Goal: Task Accomplishment & Management: Manage account settings

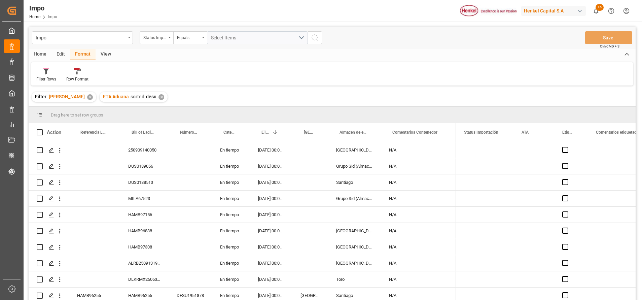
scroll to position [295, 0]
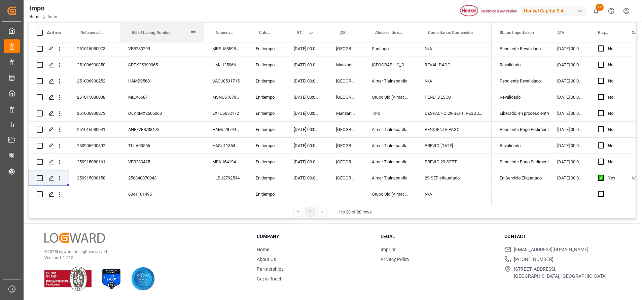
drag, startPoint x: 168, startPoint y: 25, endPoint x: 204, endPoint y: 114, distance: 96.5
click at [203, 38] on div at bounding box center [204, 32] width 3 height 19
click at [188, 132] on div "ANR/VER/38173" at bounding box center [162, 129] width 84 height 16
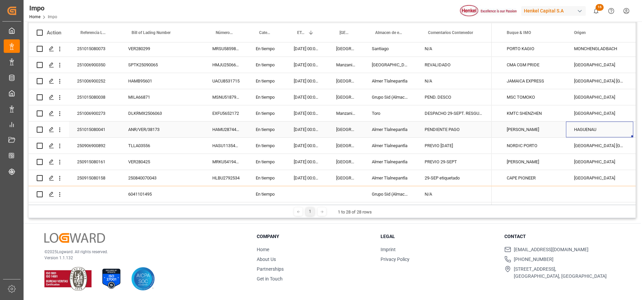
scroll to position [0, 0]
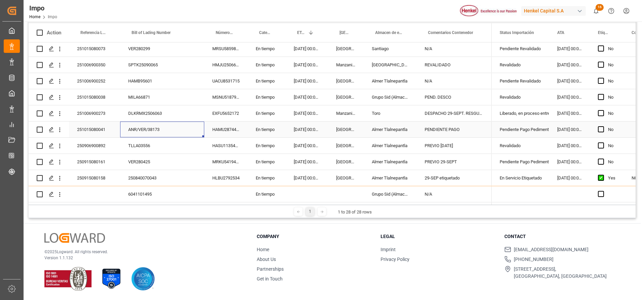
click at [152, 130] on div "ANR/VER/38173" at bounding box center [162, 129] width 84 height 16
click at [453, 126] on div "PENDIENTE PAGO" at bounding box center [453, 129] width 75 height 16
click at [534, 124] on div "Pendiente Pago Pedimento" at bounding box center [519, 129] width 41 height 15
click at [541, 125] on div "Pendiente Pago Pedimento" at bounding box center [519, 129] width 41 height 15
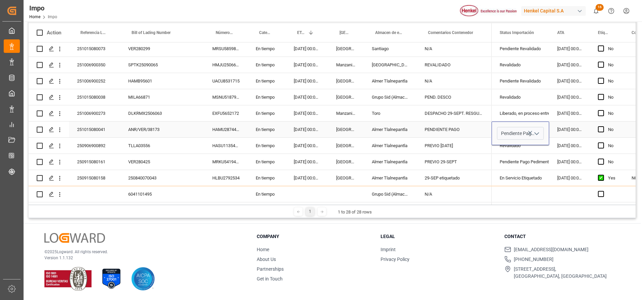
click at [539, 131] on icon "open menu" at bounding box center [536, 133] width 8 height 8
click at [525, 171] on div "Pedimento Pagado" at bounding box center [528, 169] width 63 height 24
type input "Pedimento Pagado"
click at [547, 102] on div "Revalidado" at bounding box center [520, 97] width 58 height 16
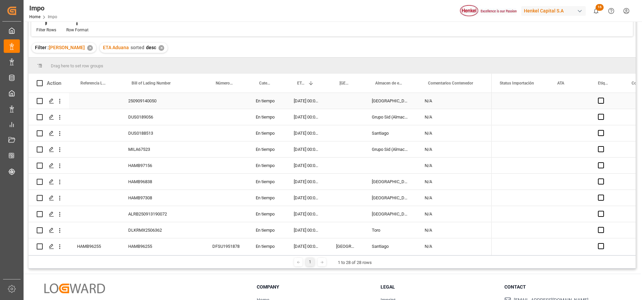
scroll to position [0, 0]
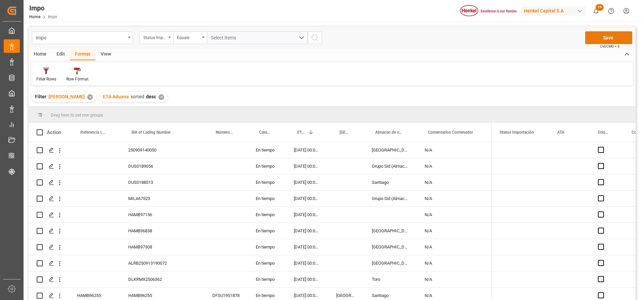
click at [605, 38] on button "Save" at bounding box center [608, 37] width 47 height 13
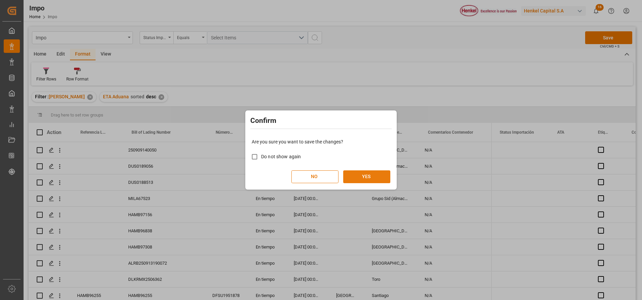
click at [374, 181] on button "YES" at bounding box center [366, 176] width 47 height 13
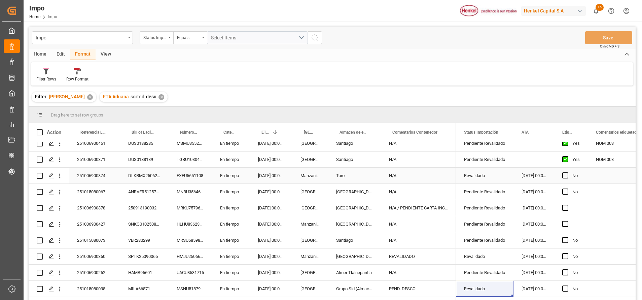
scroll to position [151, 0]
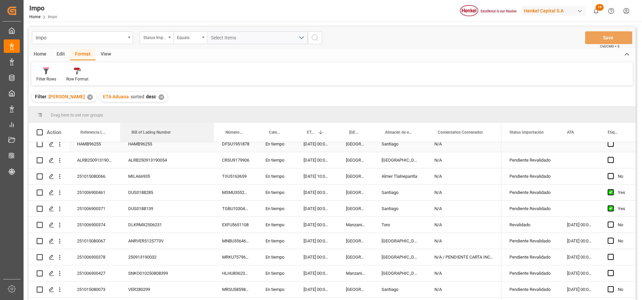
drag, startPoint x: 168, startPoint y: 135, endPoint x: 193, endPoint y: 187, distance: 57.3
click at [211, 148] on div "Action Referencia Leschaco Bill of Lading Number Número de Contenedor 1" at bounding box center [332, 213] width 607 height 181
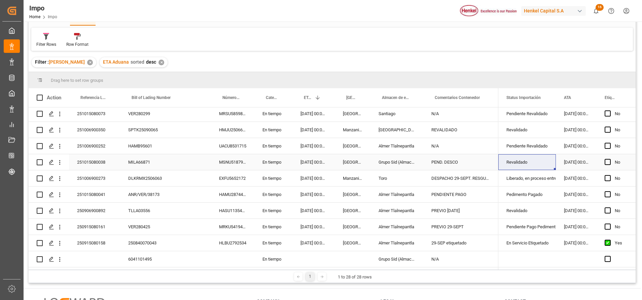
scroll to position [50, 0]
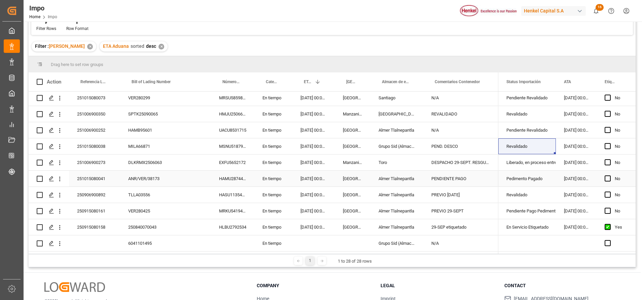
click at [174, 178] on div "ANR/VER/38173" at bounding box center [165, 178] width 91 height 16
click at [62, 177] on icon "open menu" at bounding box center [59, 178] width 7 height 7
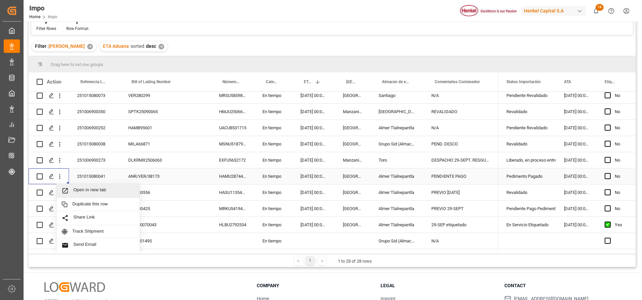
click at [92, 188] on span "Open in new tab" at bounding box center [103, 190] width 61 height 7
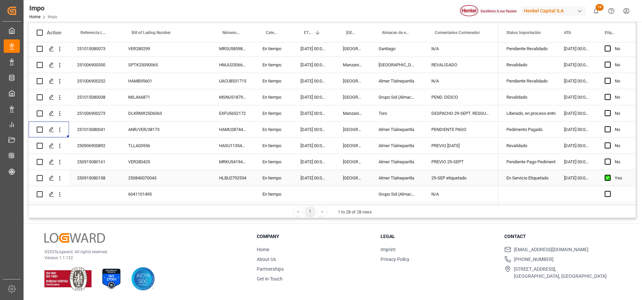
scroll to position [244, 0]
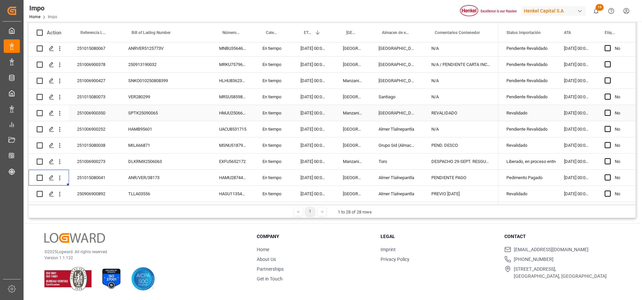
click at [167, 120] on div "SPTK25090065" at bounding box center [165, 113] width 91 height 16
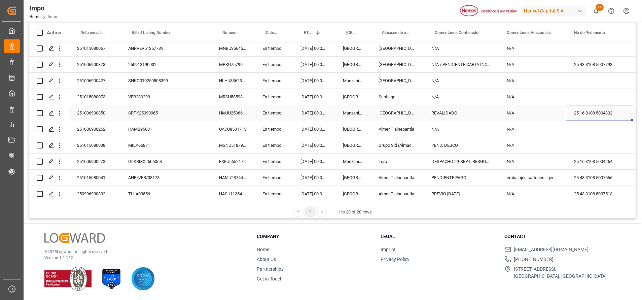
scroll to position [0, 1394]
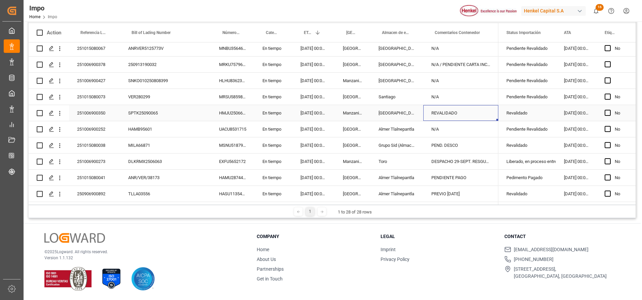
click at [456, 109] on div "REVALIDADO" at bounding box center [460, 113] width 75 height 16
click at [472, 115] on input "REVALIDADO" at bounding box center [460, 116] width 64 height 13
click at [513, 115] on div "Revalidado" at bounding box center [526, 112] width 41 height 15
click at [529, 113] on div "Revalidado" at bounding box center [526, 112] width 41 height 15
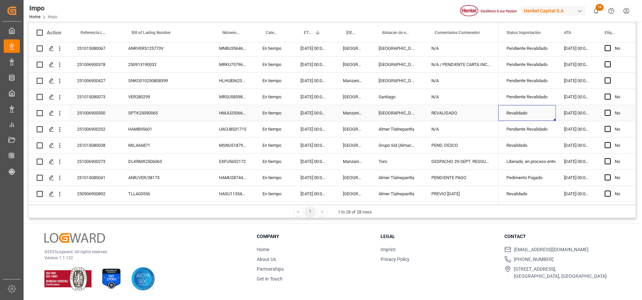
click at [529, 114] on div "Revalidado" at bounding box center [526, 112] width 41 height 15
click at [541, 116] on icon "open menu" at bounding box center [543, 117] width 8 height 8
click at [525, 175] on div "Pendiente Pago Pedimento" at bounding box center [535, 180] width 63 height 24
type input "Pendiente Pago Pedimento"
click at [484, 91] on div "N/A" at bounding box center [460, 97] width 75 height 16
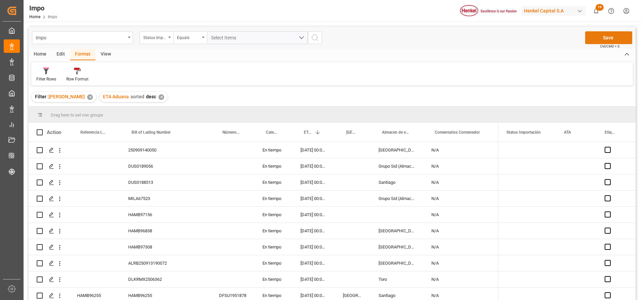
click at [606, 36] on button "Save" at bounding box center [608, 37] width 47 height 13
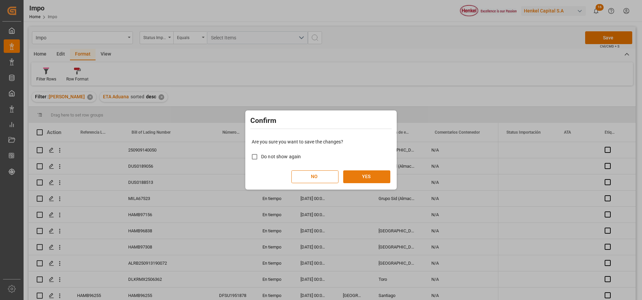
drag, startPoint x: 389, startPoint y: 169, endPoint x: 377, endPoint y: 174, distance: 13.9
click at [380, 173] on div "Are you sure you want to save the changes? Do not show again NO YES" at bounding box center [321, 160] width 148 height 54
click at [370, 178] on button "YES" at bounding box center [366, 176] width 47 height 13
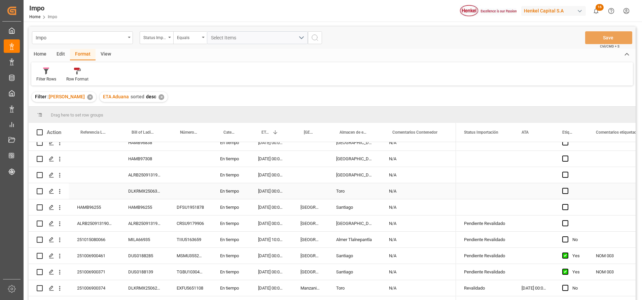
scroll to position [101, 0]
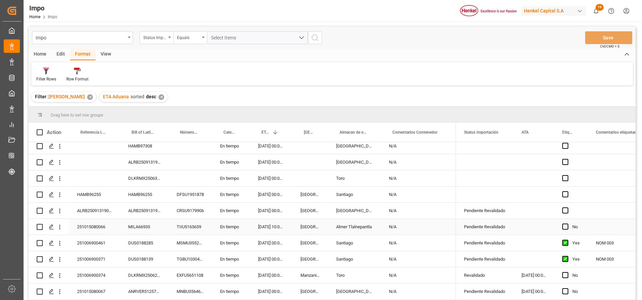
click at [263, 225] on div "[DATE] 10:00:00" at bounding box center [271, 227] width 42 height 16
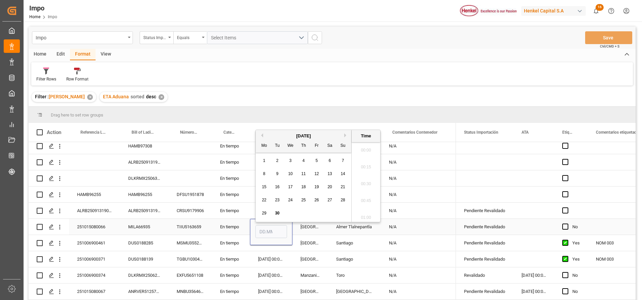
click at [263, 225] on input "Press SPACE to select this row." at bounding box center [271, 231] width 32 height 13
click at [344, 133] on button "Next Month" at bounding box center [346, 132] width 4 height 4
click at [326, 160] on div "4" at bounding box center [330, 157] width 8 height 8
type input "[DATE] 10:00"
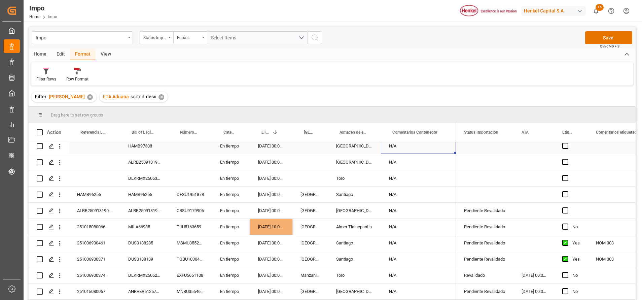
click at [419, 152] on div "N/A" at bounding box center [418, 146] width 75 height 16
click at [607, 38] on button "Save" at bounding box center [608, 37] width 47 height 13
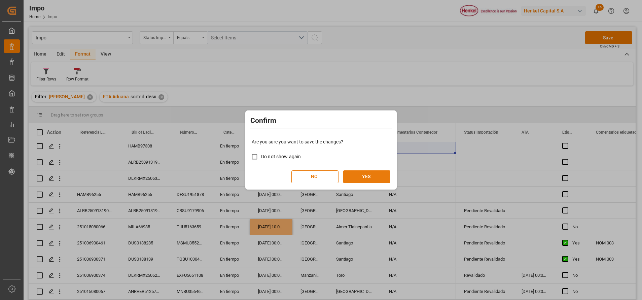
click at [367, 180] on button "YES" at bounding box center [366, 176] width 47 height 13
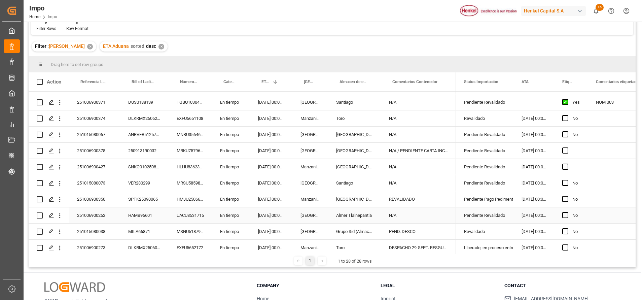
scroll to position [194, 0]
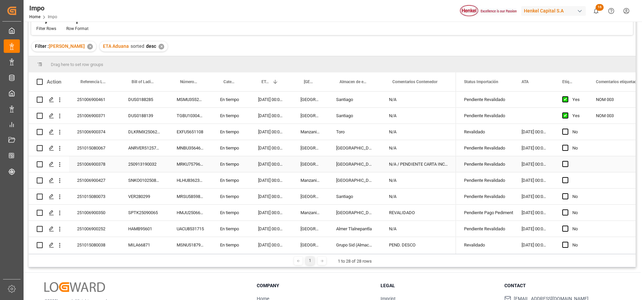
click at [150, 159] on div "250913190032" at bounding box center [144, 164] width 48 height 16
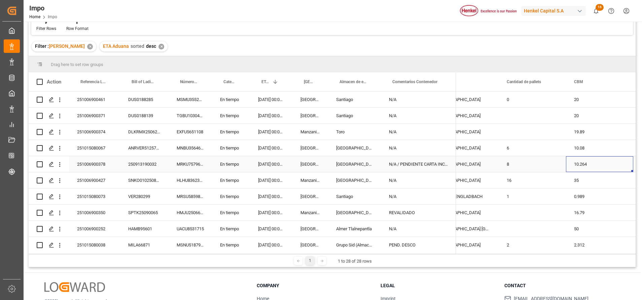
scroll to position [0, 855]
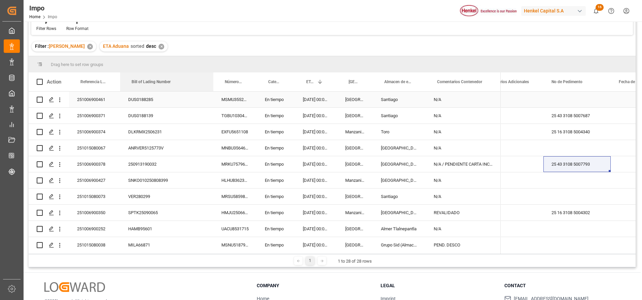
drag, startPoint x: 167, startPoint y: 87, endPoint x: 212, endPoint y: 92, distance: 45.1
click at [212, 92] on div "Action Referencia Leschaco Bill of Lading Number Número de Contenedor 1" at bounding box center [332, 162] width 607 height 181
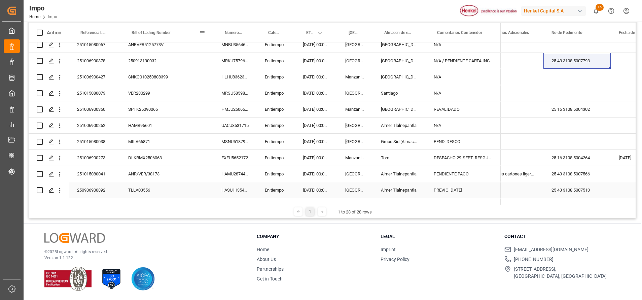
scroll to position [244, 0]
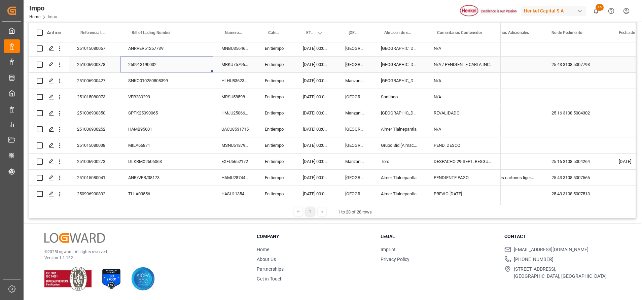
click at [168, 65] on div "250913190032" at bounding box center [166, 64] width 93 height 16
click at [101, 63] on div "251006900378" at bounding box center [94, 64] width 51 height 16
click at [96, 68] on input "251006900378" at bounding box center [94, 68] width 40 height 13
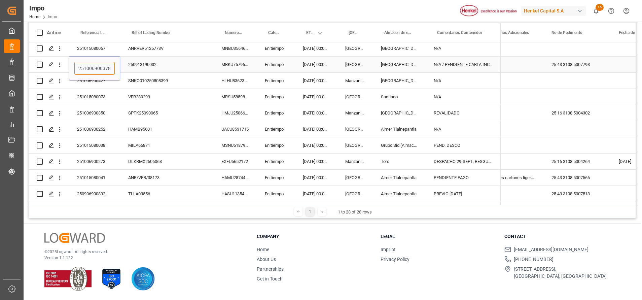
click at [96, 68] on input "251006900378" at bounding box center [94, 68] width 40 height 13
click at [456, 67] on div "N/A / PENDIENTE CARTA INCREMENTABLES" at bounding box center [462, 64] width 75 height 16
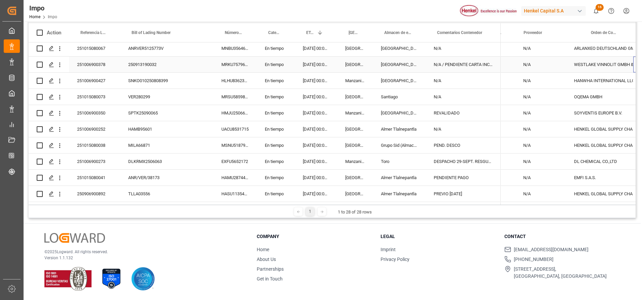
scroll to position [0, 281]
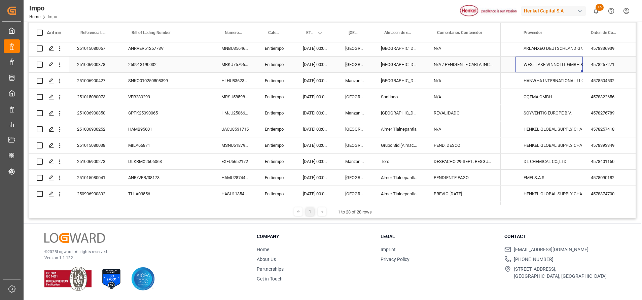
click at [525, 63] on div "WESTLAKE VINNOLIT GMBH & CO. KG" at bounding box center [548, 64] width 51 height 15
click at [526, 61] on div "WESTLAKE VINNOLIT GMBH & CO. KG" at bounding box center [548, 64] width 51 height 15
click at [528, 63] on div "WESTLAKE VINNOLIT GMBH & CO. KG" at bounding box center [548, 64] width 51 height 15
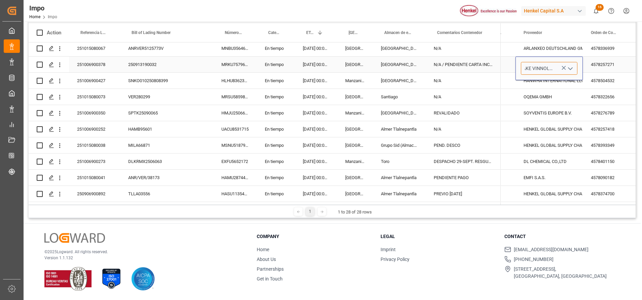
scroll to position [0, 35]
drag, startPoint x: 522, startPoint y: 68, endPoint x: 579, endPoint y: 67, distance: 57.2
click at [579, 67] on div "WESTLAKE VINNOLIT GMBH & CO. KG" at bounding box center [548, 68] width 67 height 13
click at [435, 68] on div "N/A / PENDIENTE CARTA INCREMENTABLES" at bounding box center [462, 64] width 75 height 16
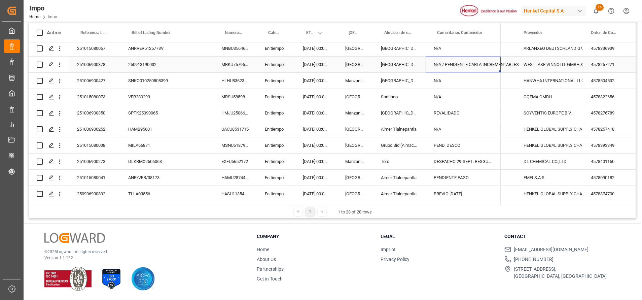
click at [454, 62] on div "N/A / PENDIENTE CARTA INCREMENTABLES" at bounding box center [462, 64] width 75 height 16
click at [444, 68] on input "N/A / PENDIENTE CARTA INCREMENTABLES" at bounding box center [463, 68] width 64 height 13
type input "N/A OK / PENDIENTE CARTA INCREMENTABLES"
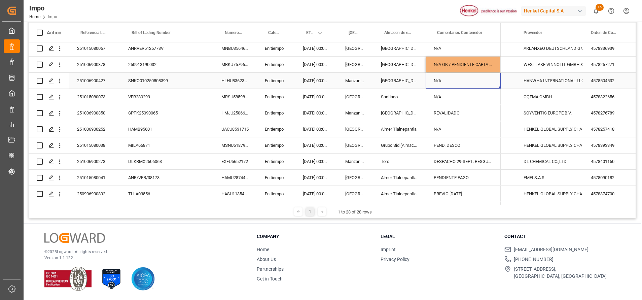
click at [464, 87] on div "N/A" at bounding box center [462, 81] width 75 height 16
click at [471, 67] on div "N/A OK / PENDIENTE CARTA INCREMENTABLES" at bounding box center [462, 64] width 75 height 16
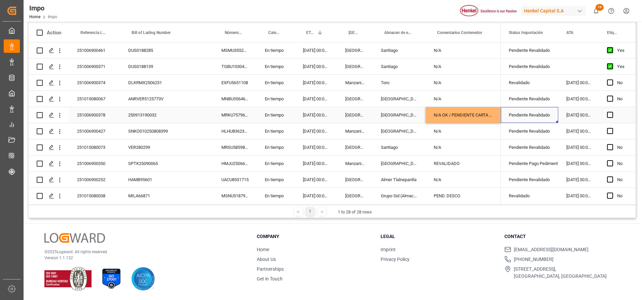
click at [536, 113] on div "Pendiente Revalidado" at bounding box center [528, 114] width 41 height 15
click at [549, 121] on icon "open menu" at bounding box center [545, 119] width 8 height 8
click at [527, 191] on div "En Previo" at bounding box center [537, 185] width 63 height 24
type input "En Previo"
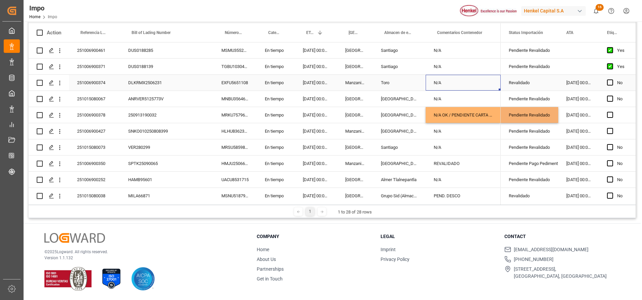
click at [479, 85] on div "N/A" at bounding box center [462, 83] width 75 height 16
click at [470, 113] on div "N/A OK / PENDIENTE CARTA INCREMENTABLES" at bounding box center [462, 115] width 75 height 16
click at [473, 116] on div "N/A OK / PENDIENTE CARTA INCREMENTABLES" at bounding box center [462, 115] width 75 height 16
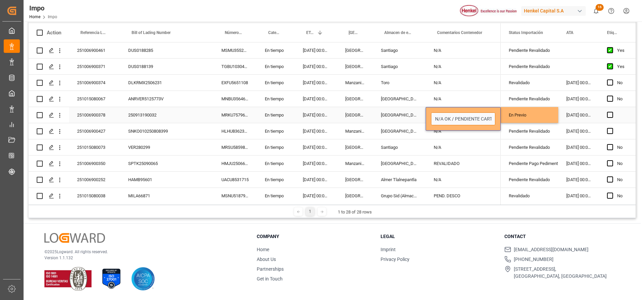
drag, startPoint x: 479, startPoint y: 119, endPoint x: 473, endPoint y: 117, distance: 6.8
click at [473, 117] on input "N/A OK / PENDIENTE CARTA INCREMENTABLES" at bounding box center [463, 118] width 64 height 13
click at [468, 120] on input "N/A OK / PENDIENTE CARTA INCREMENTABLES" at bounding box center [463, 118] width 64 height 13
type input "N/A OK / CARTA INCREMENTABLES"
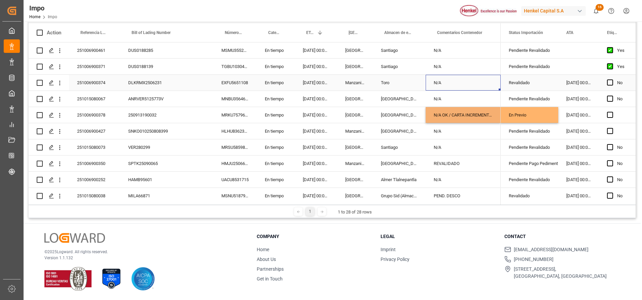
click at [480, 90] on div "N/A" at bounding box center [462, 83] width 75 height 16
click at [443, 118] on div "N/A OK / CARTA INCREMENTABLES" at bounding box center [462, 115] width 75 height 16
click at [449, 115] on div "N/A OK / CARTA INCREMENTABLES" at bounding box center [462, 115] width 75 height 16
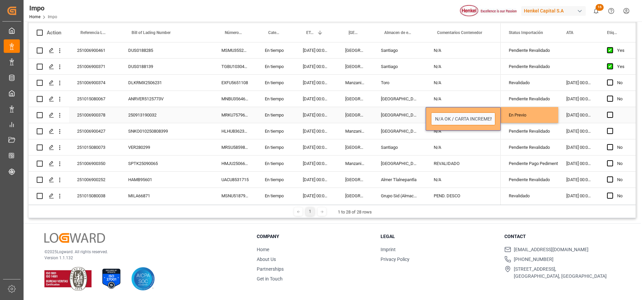
click at [449, 120] on input "N/A OK / CARTA INCREMENTABLES" at bounding box center [463, 118] width 64 height 13
type input "REVALIDADO / CARTA INCREMENTABLES"
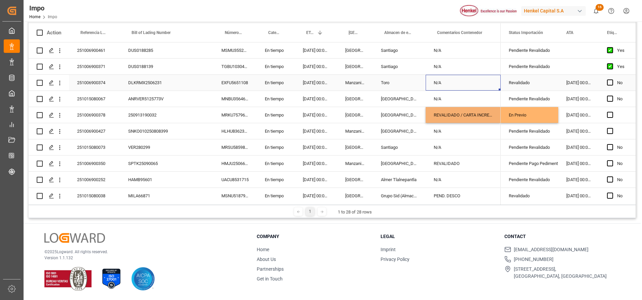
click at [483, 77] on div "N/A" at bounding box center [462, 83] width 75 height 16
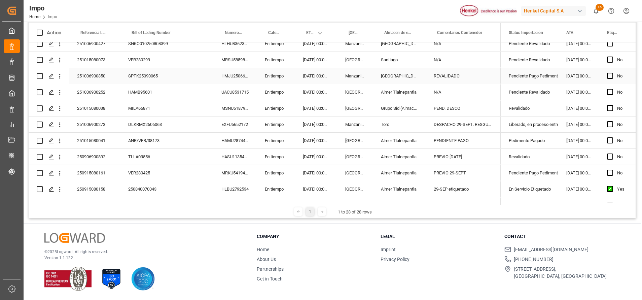
scroll to position [143, 0]
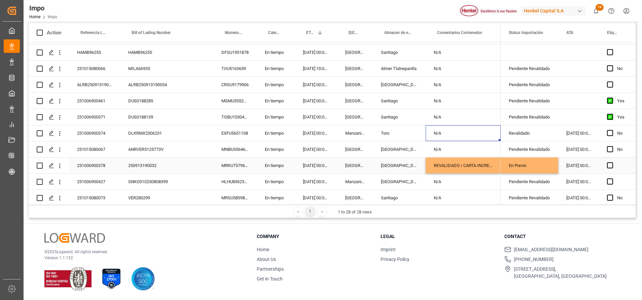
click at [542, 167] on div "En Previo" at bounding box center [528, 165] width 41 height 15
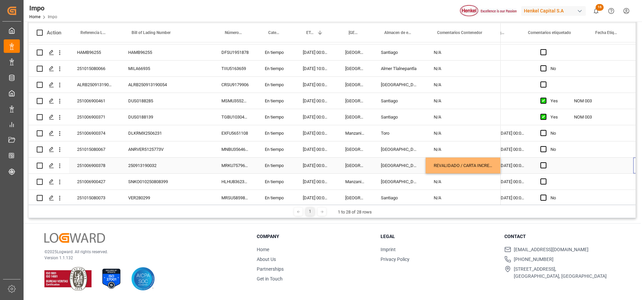
scroll to position [0, 113]
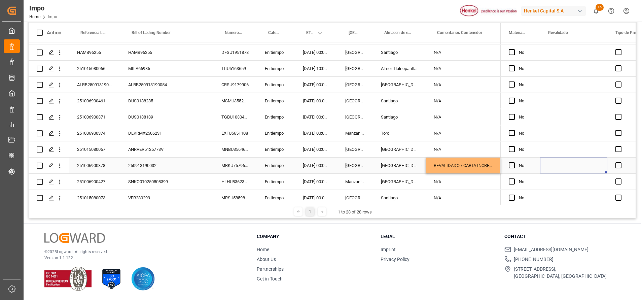
click at [558, 165] on div "Press SPACE to select this row." at bounding box center [573, 165] width 67 height 16
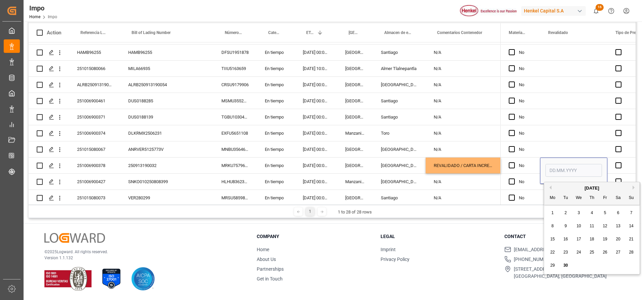
click at [563, 262] on div "30" at bounding box center [565, 265] width 8 height 8
type input "[DATE]"
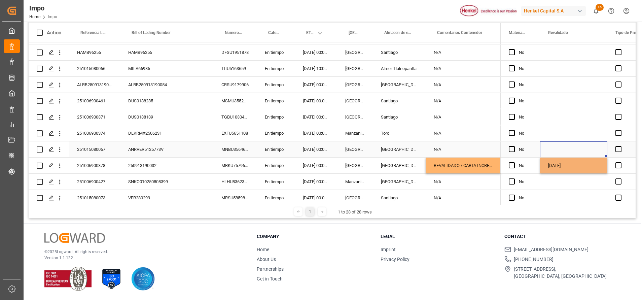
click at [565, 148] on div "Press SPACE to select this row." at bounding box center [573, 149] width 67 height 16
click at [567, 164] on div "[DATE]" at bounding box center [573, 165] width 67 height 16
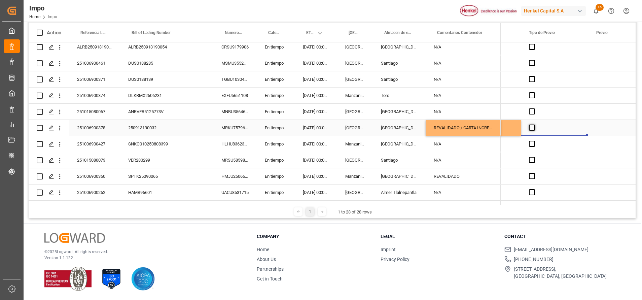
click at [534, 125] on span "Press SPACE to select this row." at bounding box center [532, 127] width 6 height 6
click at [534, 124] on input "Press SPACE to select this row." at bounding box center [534, 124] width 0 height 0
click at [593, 122] on div "Press SPACE to select this row." at bounding box center [610, 128] width 45 height 16
click at [599, 128] on div "Press SPACE to select this row." at bounding box center [610, 128] width 45 height 16
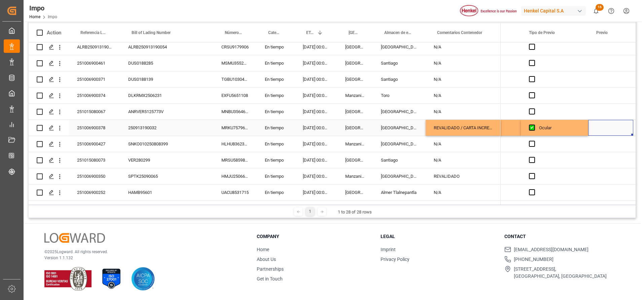
click at [599, 128] on div "Press SPACE to select this row." at bounding box center [610, 128] width 45 height 16
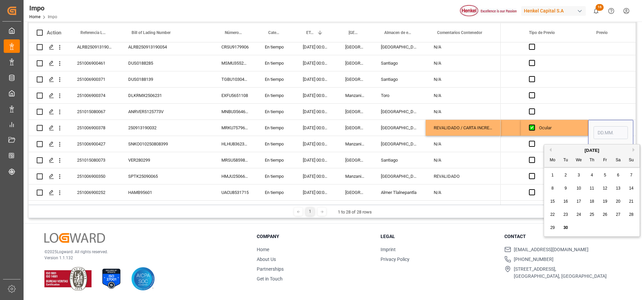
click at [633, 148] on button "Next Month" at bounding box center [634, 150] width 4 height 4
click at [578, 175] on span "1" at bounding box center [578, 175] width 2 height 5
type input "[DATE]"
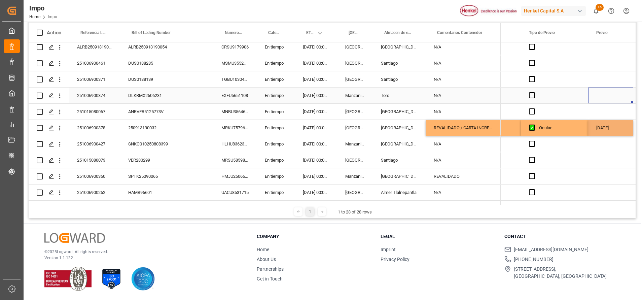
click at [602, 88] on div "Press SPACE to select this row." at bounding box center [610, 95] width 45 height 16
click at [597, 131] on div "[DATE]" at bounding box center [610, 128] width 45 height 16
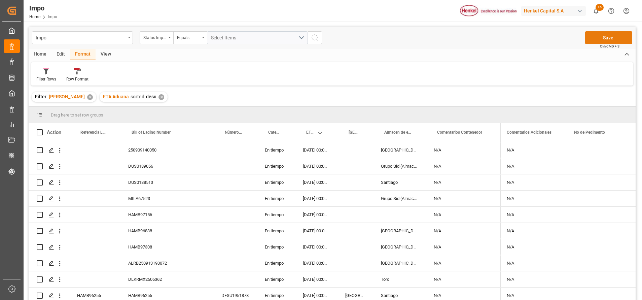
click at [609, 40] on button "Save" at bounding box center [608, 37] width 47 height 13
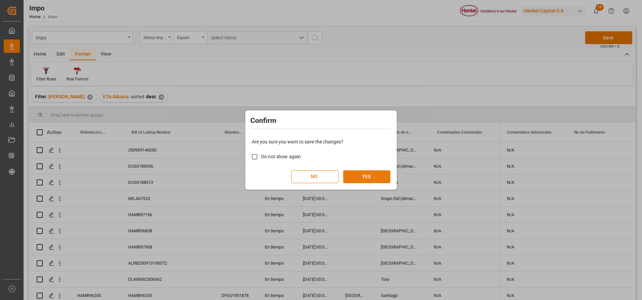
click at [379, 176] on button "YES" at bounding box center [366, 176] width 47 height 13
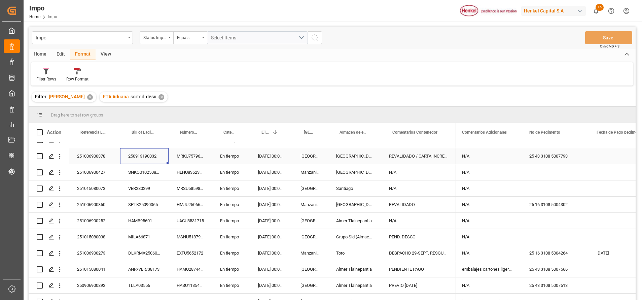
click at [167, 153] on div "250913190032" at bounding box center [144, 156] width 48 height 16
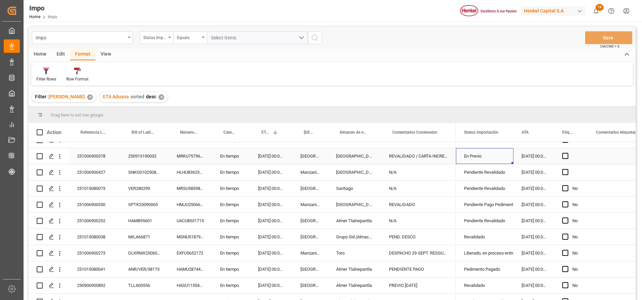
click at [388, 159] on div "REVALIDADO / CARTA INCREMENTABLES" at bounding box center [418, 156] width 75 height 16
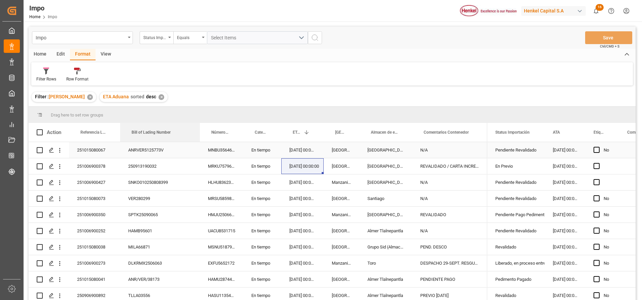
drag, startPoint x: 167, startPoint y: 131, endPoint x: 187, endPoint y: 182, distance: 54.5
click at [198, 147] on div "Action Referencia Leschaco Bill of Lading Number Número de Contenedor 1" at bounding box center [332, 213] width 607 height 181
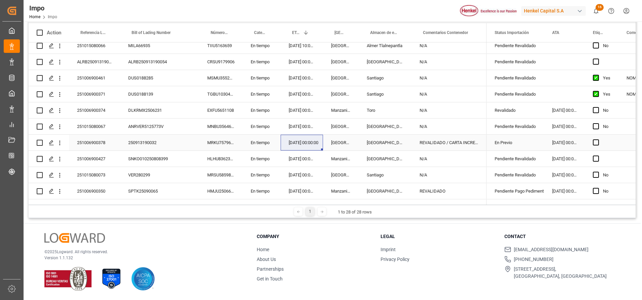
scroll to position [143, 0]
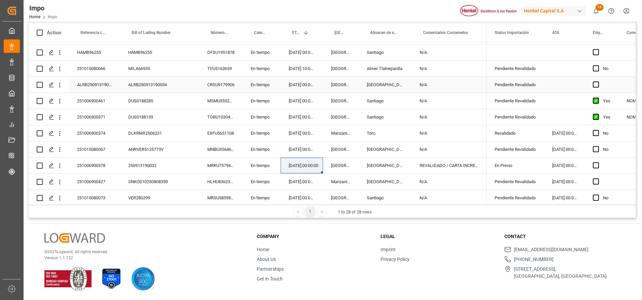
click at [95, 82] on div "ALRB250913190054" at bounding box center [94, 85] width 51 height 16
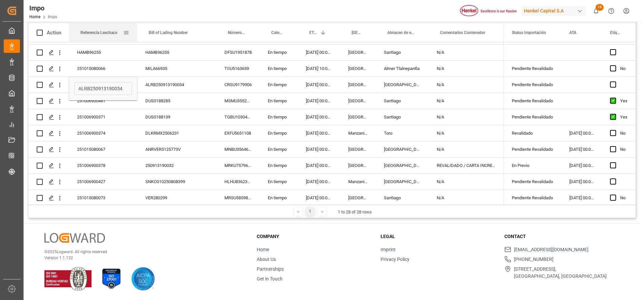
drag, startPoint x: 127, startPoint y: 33, endPoint x: 135, endPoint y: 34, distance: 7.8
click at [137, 34] on div at bounding box center [137, 32] width 3 height 19
click at [111, 86] on input "ALRB250913190054" at bounding box center [103, 88] width 58 height 13
click at [110, 85] on input "ALRB250913190054" at bounding box center [103, 88] width 58 height 13
paste input "251006900481"
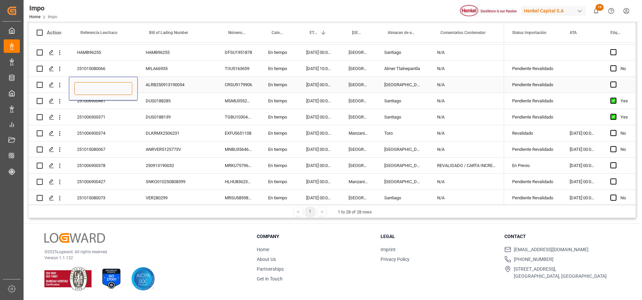
type input "251006900481"
click at [326, 104] on div "[DATE] 00:00:00" at bounding box center [319, 101] width 42 height 16
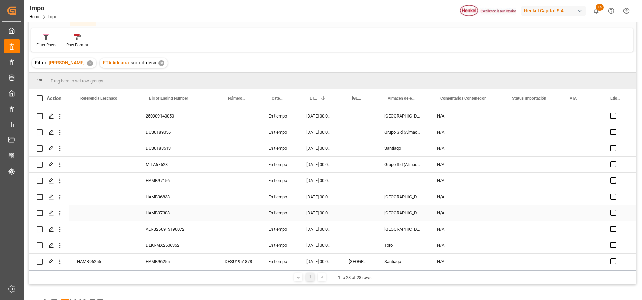
scroll to position [0, 0]
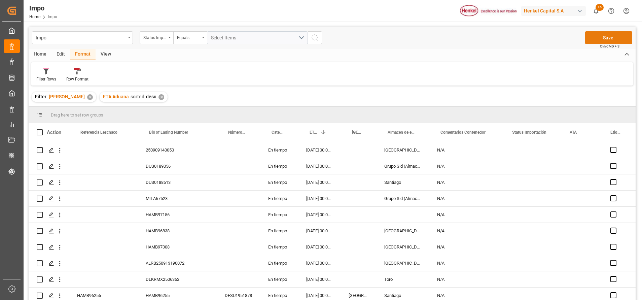
click at [600, 35] on button "Save" at bounding box center [608, 37] width 47 height 13
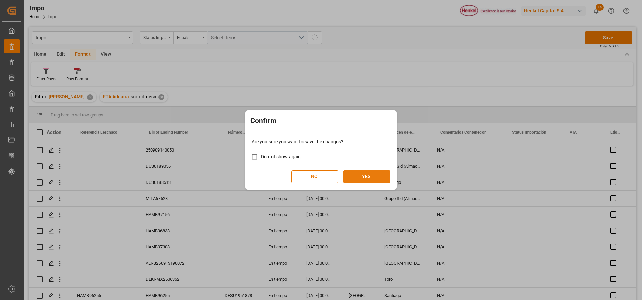
click at [360, 179] on button "YES" at bounding box center [366, 176] width 47 height 13
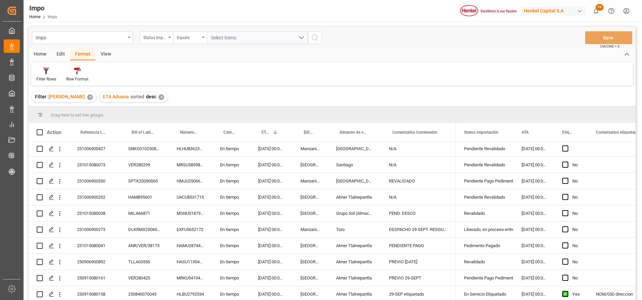
scroll to position [295, 0]
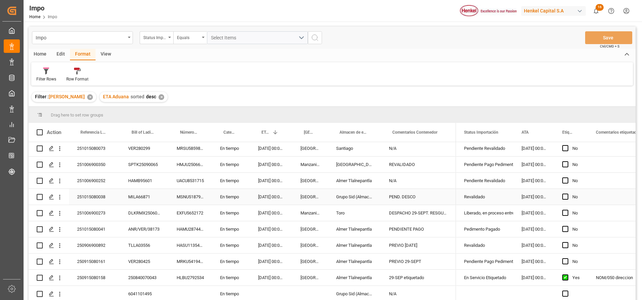
click at [157, 196] on div "MILA66871" at bounding box center [144, 197] width 48 height 16
click at [474, 195] on div "Revalidado" at bounding box center [484, 196] width 41 height 15
click at [424, 196] on div "PEND. DESCO" at bounding box center [418, 197] width 75 height 16
click at [423, 197] on input "PEND. DESCO" at bounding box center [418, 200] width 64 height 13
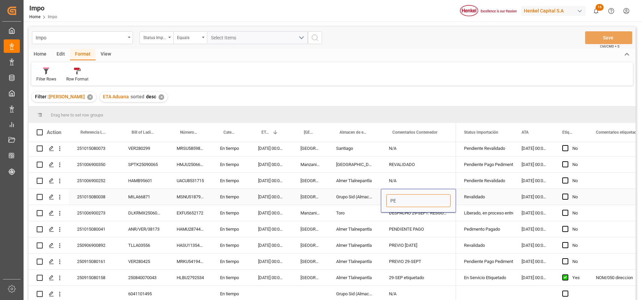
type input "P"
type input "REVALIDADO"
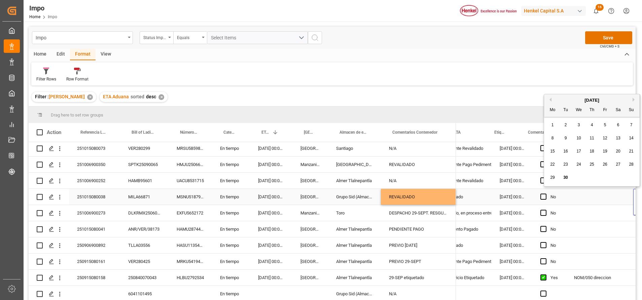
scroll to position [0, 68]
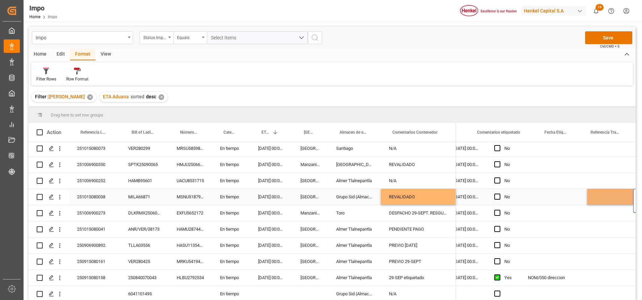
type input "N/A"
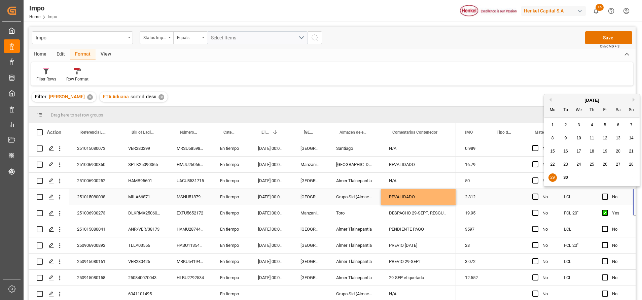
scroll to position [0, 999]
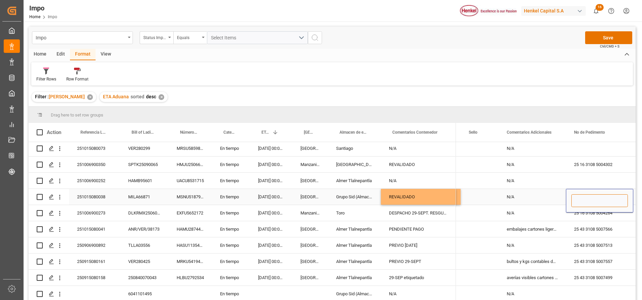
click at [593, 197] on input "Press SPACE to select this row." at bounding box center [599, 200] width 56 height 13
paste input "25 43 3108 5007593"
type input "25 43 3108 5007593"
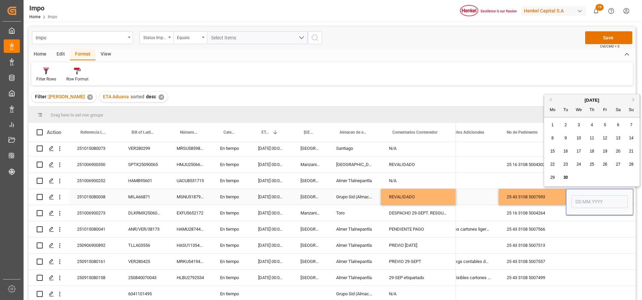
click at [479, 175] on div "N/A" at bounding box center [464, 181] width 67 height 16
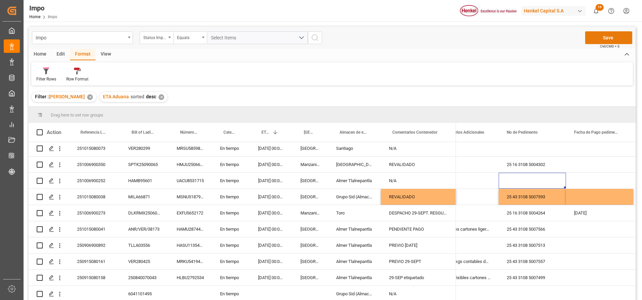
click at [613, 34] on button "Save" at bounding box center [608, 37] width 47 height 13
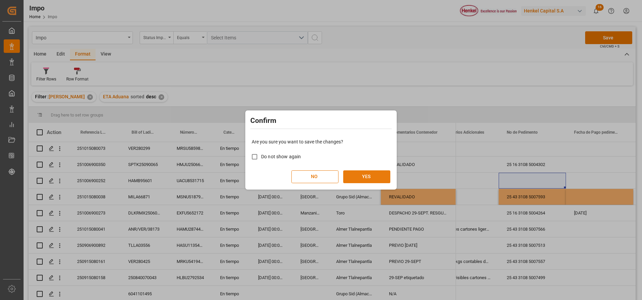
click at [362, 176] on button "YES" at bounding box center [366, 176] width 47 height 13
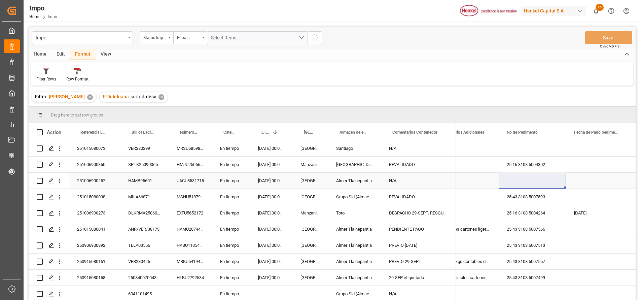
drag, startPoint x: 575, startPoint y: 175, endPoint x: 578, endPoint y: 178, distance: 3.8
click at [576, 175] on div "Press SPACE to select this row." at bounding box center [599, 181] width 67 height 16
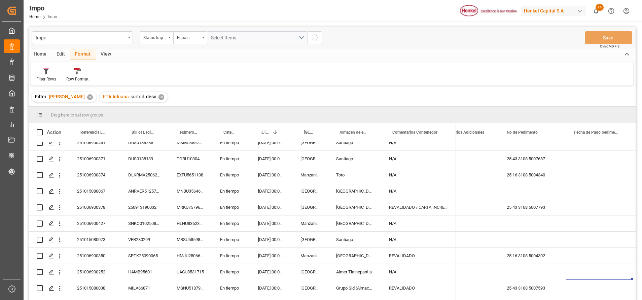
scroll to position [244, 0]
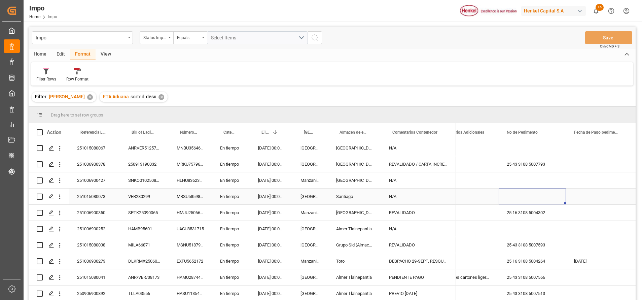
click at [548, 203] on div "Press SPACE to select this row." at bounding box center [531, 196] width 67 height 16
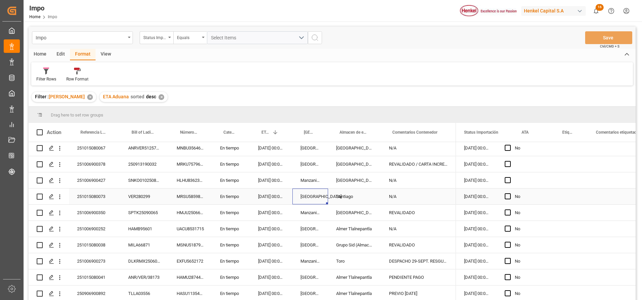
scroll to position [0, 0]
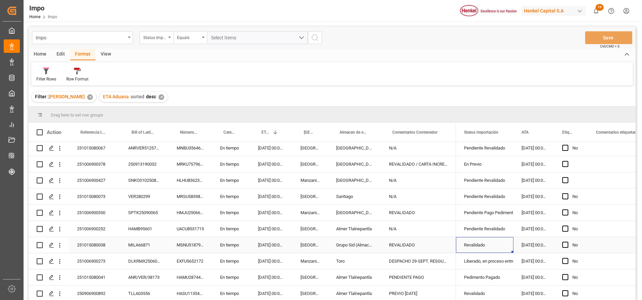
click at [493, 243] on div "Revalidado" at bounding box center [484, 244] width 41 height 15
click at [494, 243] on div "Revalidado" at bounding box center [484, 244] width 41 height 15
click at [507, 249] on input "Revalidado" at bounding box center [484, 248] width 47 height 13
click at [501, 249] on polyline "open menu" at bounding box center [501, 249] width 4 height 2
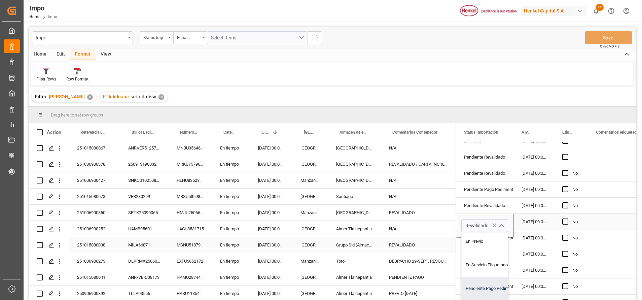
click at [487, 284] on div "Pendiente Pago Pedimento" at bounding box center [492, 288] width 63 height 24
type input "Pendiente Pago Pedimento"
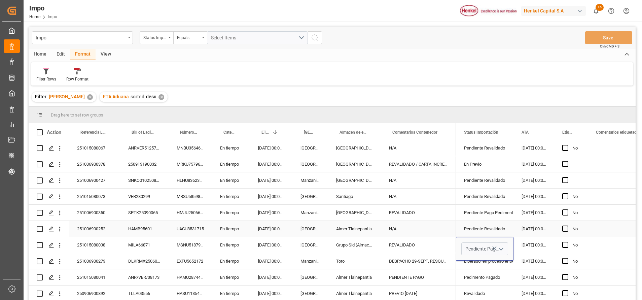
click at [448, 223] on div "N/A" at bounding box center [418, 229] width 75 height 16
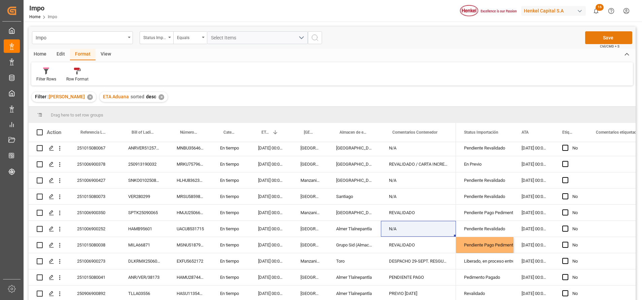
click at [614, 38] on button "Save" at bounding box center [608, 37] width 47 height 13
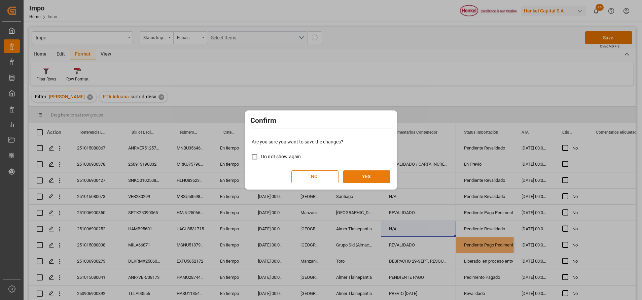
click at [354, 172] on button "YES" at bounding box center [366, 176] width 47 height 13
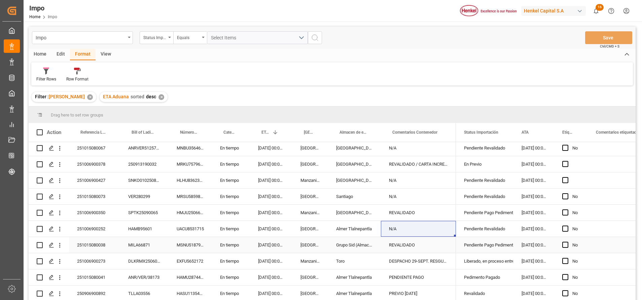
click at [152, 243] on div "MILA66871" at bounding box center [144, 245] width 48 height 16
click at [62, 246] on icon "open menu" at bounding box center [59, 244] width 7 height 7
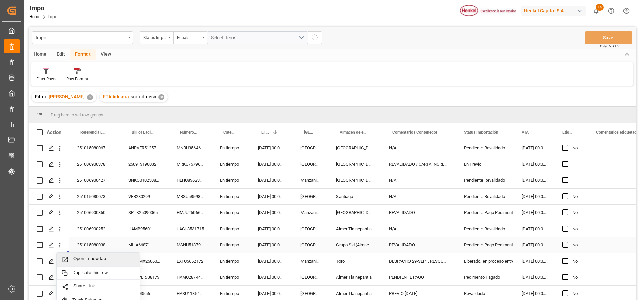
click at [103, 258] on span "Open in new tab" at bounding box center [103, 259] width 61 height 7
click at [61, 246] on icon "open menu" at bounding box center [59, 244] width 7 height 7
click at [78, 258] on span "Open in new tab" at bounding box center [103, 259] width 61 height 7
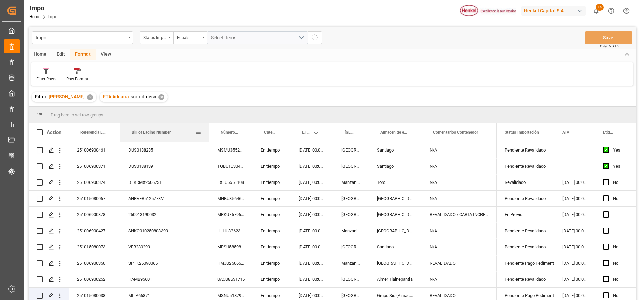
drag, startPoint x: 168, startPoint y: 128, endPoint x: 203, endPoint y: 140, distance: 36.9
click at [208, 135] on div at bounding box center [209, 132] width 3 height 19
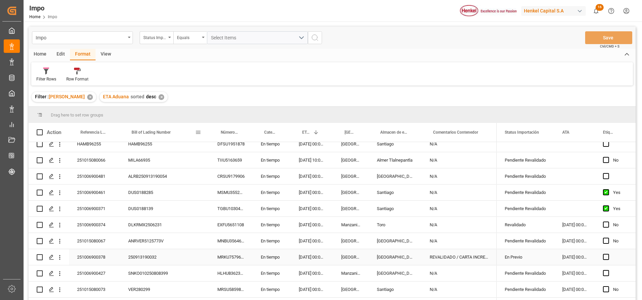
scroll to position [202, 0]
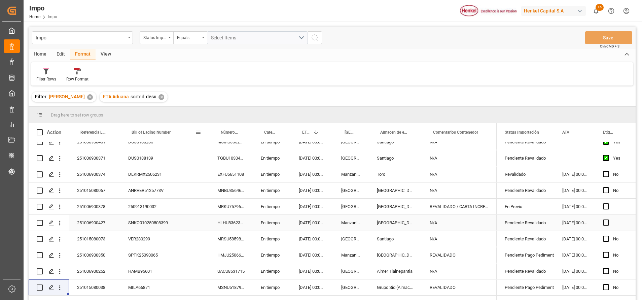
click at [168, 225] on div "SNKO010250808399" at bounding box center [164, 223] width 89 height 16
click at [58, 226] on icon "open menu" at bounding box center [59, 222] width 7 height 7
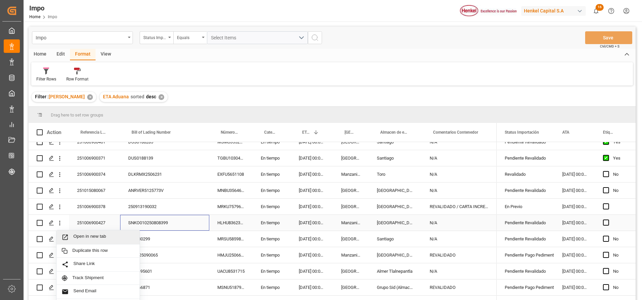
click at [158, 223] on div "SNKO010250808399" at bounding box center [164, 223] width 89 height 16
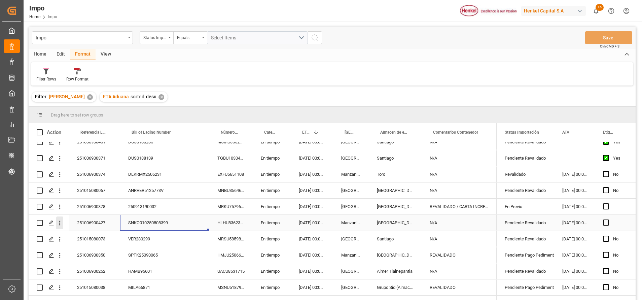
click at [60, 223] on icon "open menu" at bounding box center [59, 223] width 1 height 5
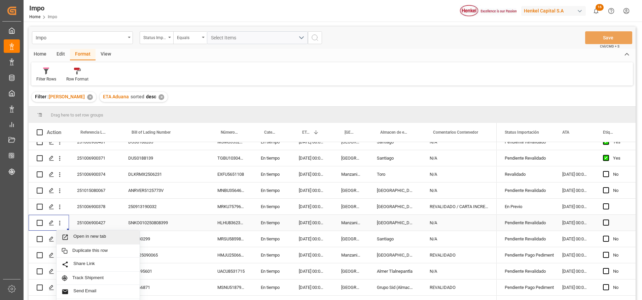
click at [85, 237] on span "Open in new tab" at bounding box center [103, 236] width 61 height 7
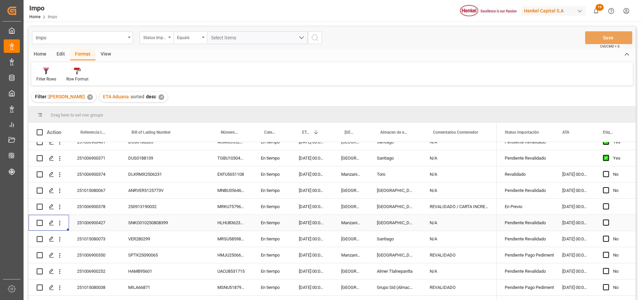
click at [174, 224] on div "SNKO010250808399" at bounding box center [164, 223] width 89 height 16
click at [445, 222] on div "N/A" at bounding box center [458, 223] width 75 height 16
click at [447, 223] on input "N/A" at bounding box center [459, 226] width 64 height 13
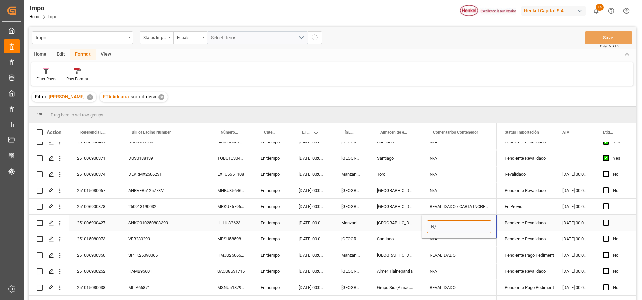
type input "N"
type input "REVALIDADO"
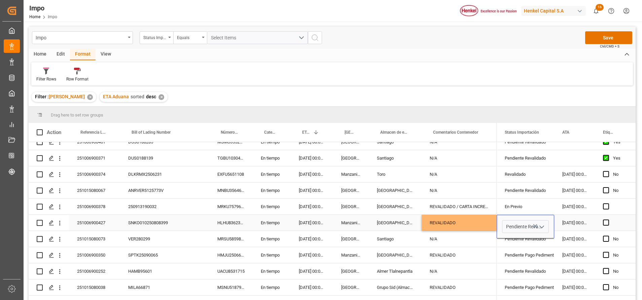
click at [542, 225] on icon "open menu" at bounding box center [541, 227] width 8 height 8
click at [516, 283] on div "En Previo" at bounding box center [533, 293] width 63 height 24
click at [541, 227] on icon "open menu" at bounding box center [541, 227] width 8 height 8
click at [522, 266] on div "Revalidado" at bounding box center [533, 269] width 63 height 24
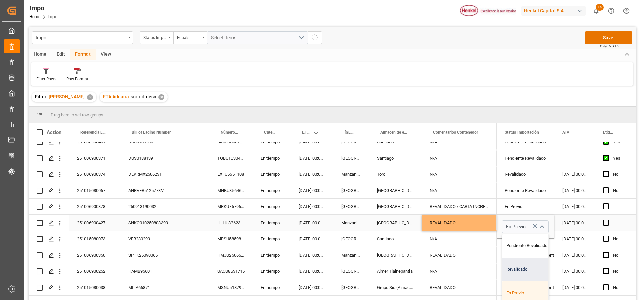
type input "Revalidado"
click at [487, 203] on div "REVALIDADO / CARTA INCREMENTABLES" at bounding box center [458, 206] width 75 height 16
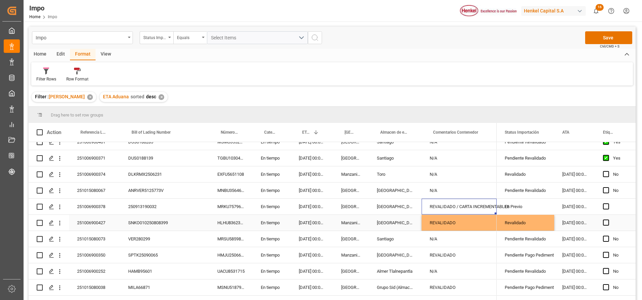
click at [524, 223] on div "Revalidado" at bounding box center [524, 222] width 41 height 15
click at [479, 225] on div "REVALIDADO" at bounding box center [458, 223] width 75 height 16
click at [466, 220] on div "REVALIDADO" at bounding box center [458, 223] width 75 height 16
click at [467, 220] on div "REVALIDADO" at bounding box center [458, 223] width 75 height 16
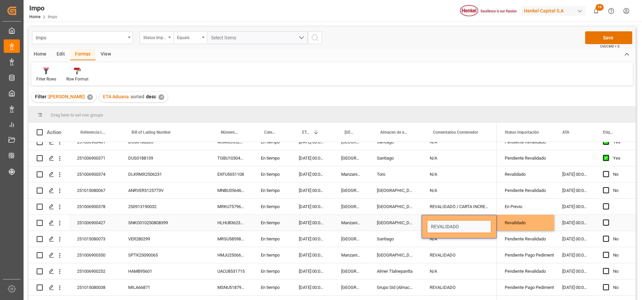
click at [472, 225] on input "REVALIDADO" at bounding box center [459, 226] width 64 height 13
type input "REVALIDADO / PEND FECHA PREVIO"
click at [481, 205] on div "REVALIDADO / CARTA INCREMENTABLES" at bounding box center [458, 206] width 75 height 16
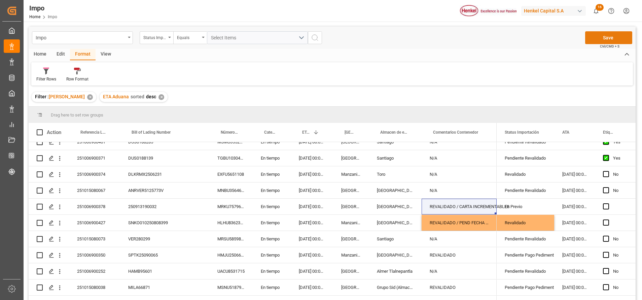
click at [611, 39] on button "Save" at bounding box center [608, 37] width 47 height 13
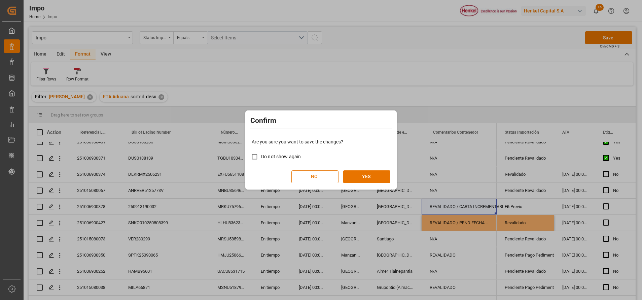
click at [325, 176] on button "NO" at bounding box center [314, 176] width 47 height 13
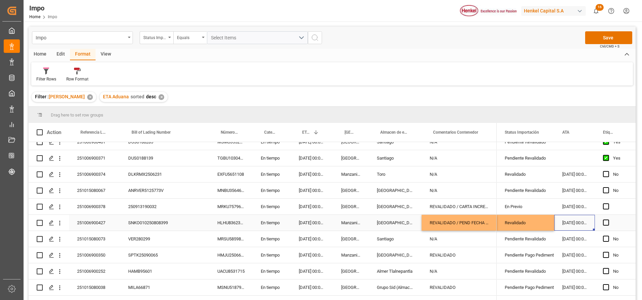
click at [560, 217] on div "[DATE] 00:00:00" at bounding box center [574, 223] width 41 height 16
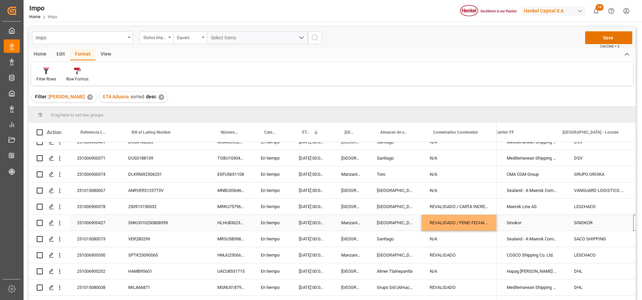
scroll to position [0, 595]
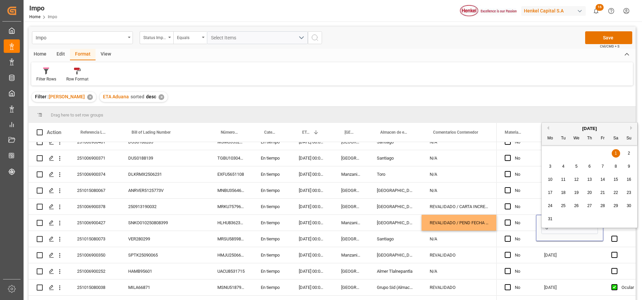
click at [550, 129] on div "[DATE]" at bounding box center [588, 128] width 95 height 7
click at [550, 127] on div "[DATE]" at bounding box center [588, 128] width 95 height 7
click at [630, 127] on button "Next Month" at bounding box center [632, 128] width 4 height 4
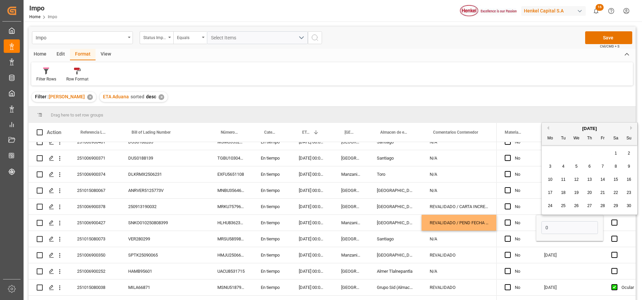
click at [630, 127] on button "Next Month" at bounding box center [632, 128] width 4 height 4
type input "[DATE]"
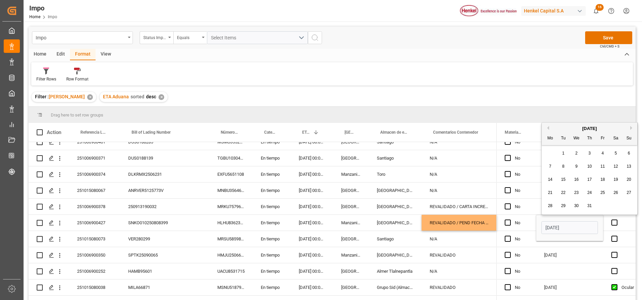
click at [604, 84] on div "Filter Rows Row Format" at bounding box center [331, 73] width 601 height 23
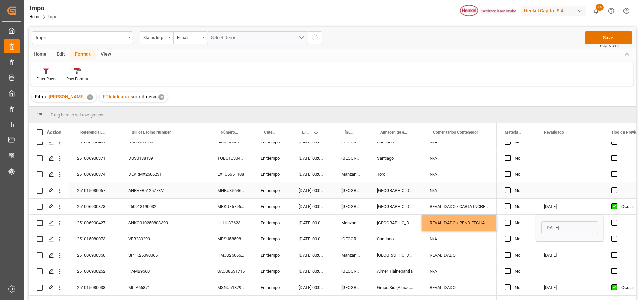
click at [577, 183] on div "Press SPACE to select this row." at bounding box center [569, 190] width 67 height 16
click at [570, 225] on div "[DATE]" at bounding box center [569, 223] width 67 height 16
click at [568, 224] on div "[DATE]" at bounding box center [569, 223] width 67 height 16
click at [561, 222] on div "[DATE]" at bounding box center [569, 223] width 67 height 16
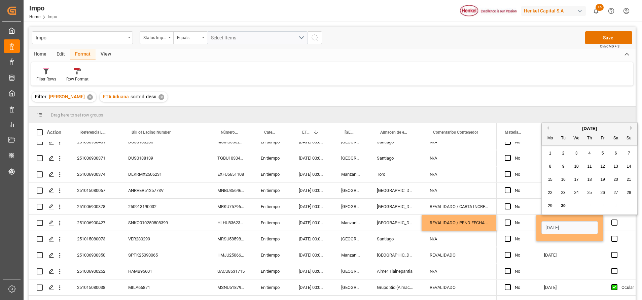
click at [562, 203] on span "30" at bounding box center [563, 205] width 4 height 5
type input "[DATE]"
click at [579, 175] on div "Press SPACE to select this row." at bounding box center [569, 174] width 67 height 16
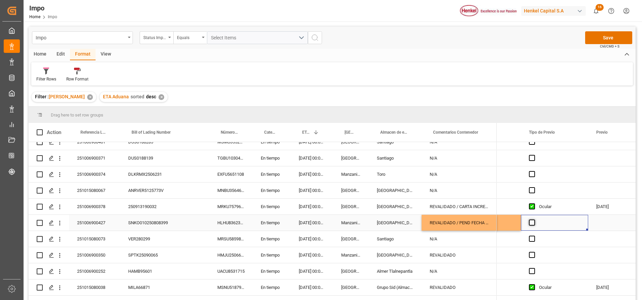
click at [530, 221] on span "Press SPACE to select this row." at bounding box center [532, 222] width 6 height 6
click at [534, 219] on input "Press SPACE to select this row." at bounding box center [534, 219] width 0 height 0
click at [613, 41] on button "Save" at bounding box center [608, 37] width 47 height 13
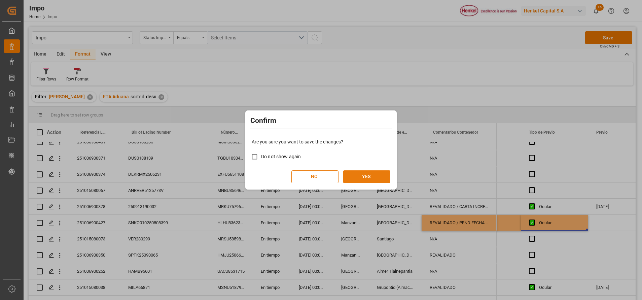
click at [350, 180] on button "YES" at bounding box center [366, 176] width 47 height 13
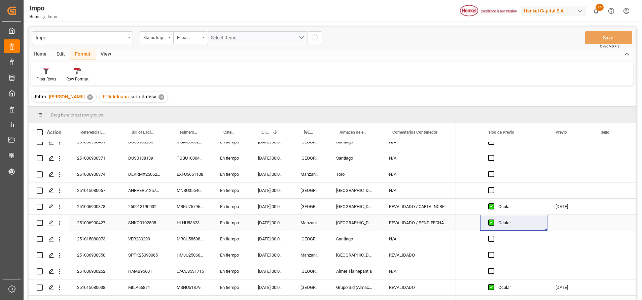
click at [568, 225] on div "Press SPACE to select this row." at bounding box center [569, 223] width 45 height 16
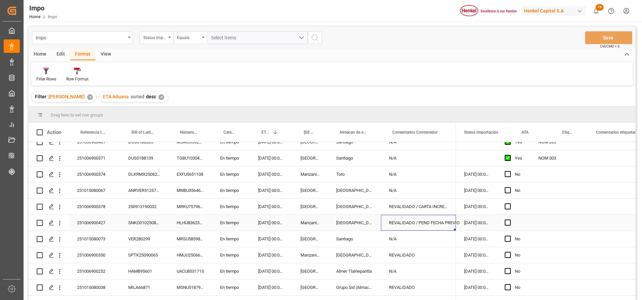
scroll to position [0, 0]
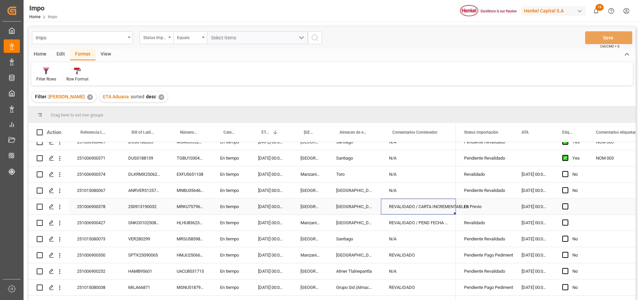
click at [415, 205] on div "REVALIDADO / CARTA INCREMENTABLES" at bounding box center [418, 206] width 75 height 16
click at [430, 219] on div "REVALIDADO / PEND FECHA PREVIO" at bounding box center [418, 223] width 75 height 16
click at [435, 242] on div "N/A" at bounding box center [418, 239] width 75 height 16
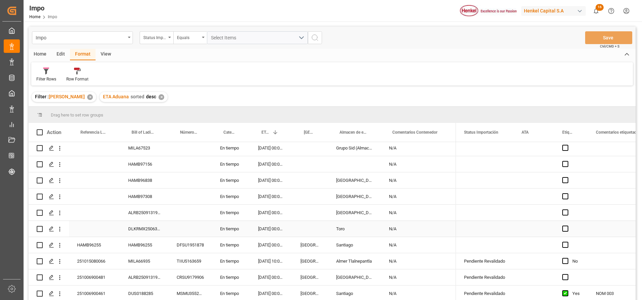
scroll to position [101, 0]
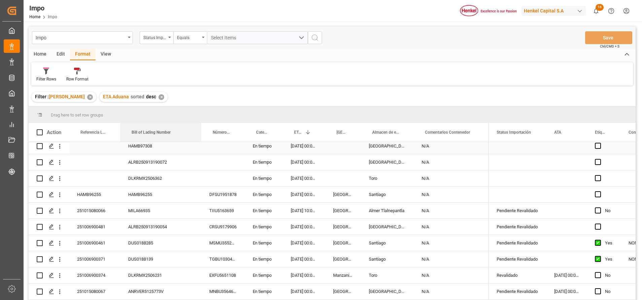
drag, startPoint x: 167, startPoint y: 127, endPoint x: 200, endPoint y: 142, distance: 36.1
click at [200, 142] on div "Action Referencia Leschaco Bill of Lading Number Número de Contenedor 1" at bounding box center [332, 213] width 607 height 181
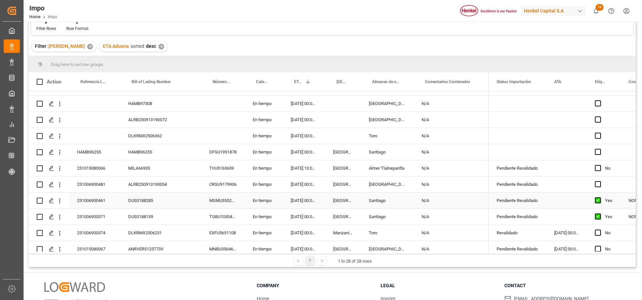
scroll to position [143, 0]
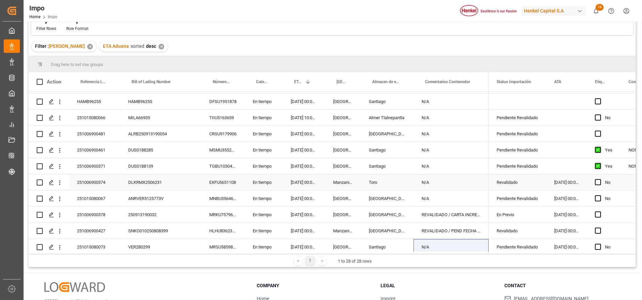
click at [166, 183] on div "DLKRMX2506231" at bounding box center [160, 182] width 81 height 16
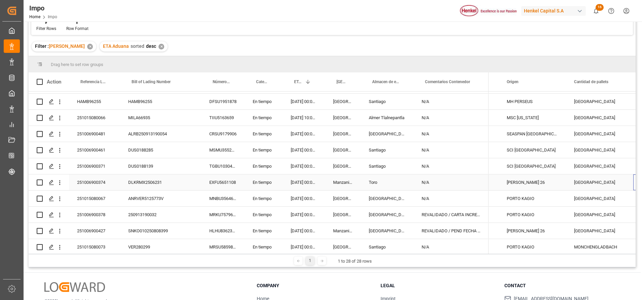
scroll to position [0, 789]
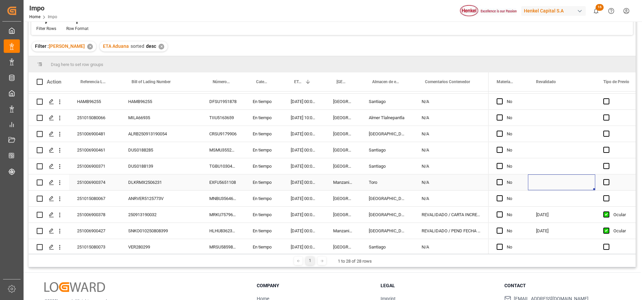
click at [561, 186] on div "Press SPACE to select this row." at bounding box center [561, 182] width 67 height 16
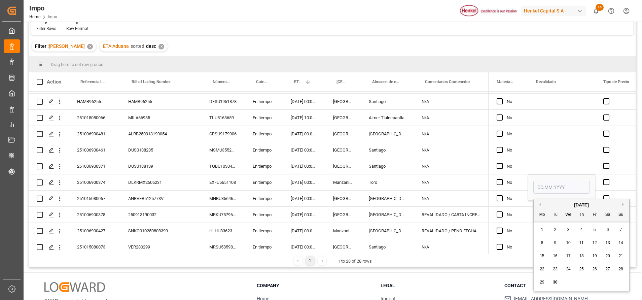
click at [541, 285] on div "29" at bounding box center [542, 282] width 8 height 8
type input "[DATE]"
click at [572, 156] on div "Press SPACE to select this row." at bounding box center [561, 150] width 67 height 16
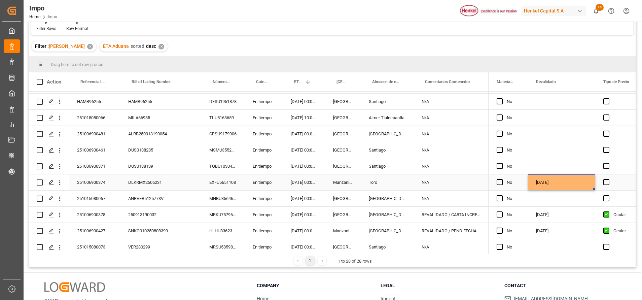
click at [565, 187] on div "[DATE]" at bounding box center [561, 182] width 67 height 16
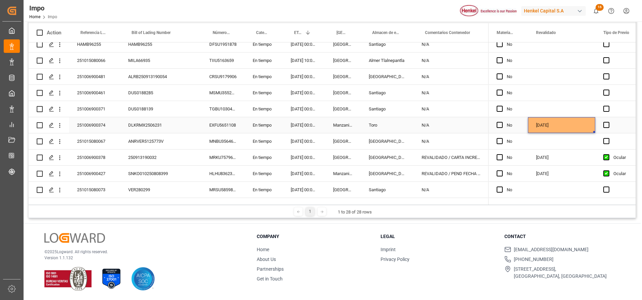
click at [571, 125] on div "[DATE]" at bounding box center [561, 125] width 67 height 16
click at [592, 80] on div "Press SPACE to select this row." at bounding box center [561, 77] width 67 height 16
click at [613, 124] on div "Press SPACE to select this row." at bounding box center [628, 125] width 67 height 16
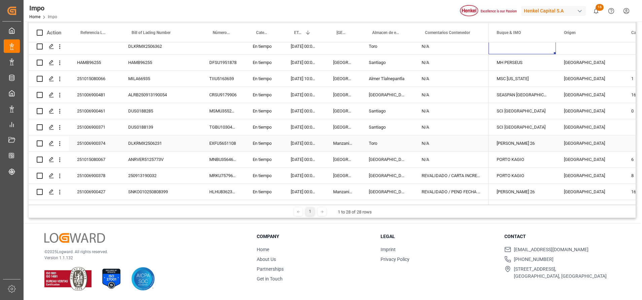
click at [175, 142] on div "DLKRMX2506231" at bounding box center [160, 143] width 81 height 16
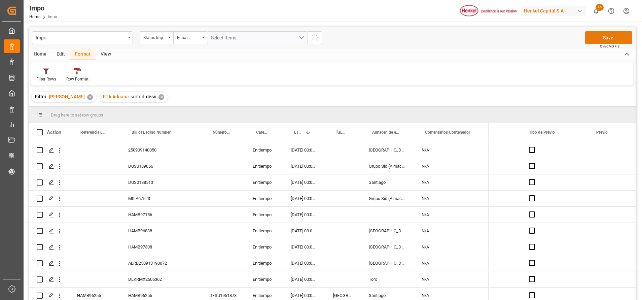
click at [603, 37] on button "Save" at bounding box center [608, 37] width 47 height 13
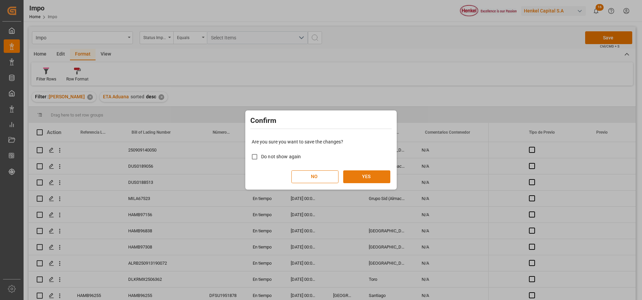
click at [368, 173] on button "YES" at bounding box center [366, 176] width 47 height 13
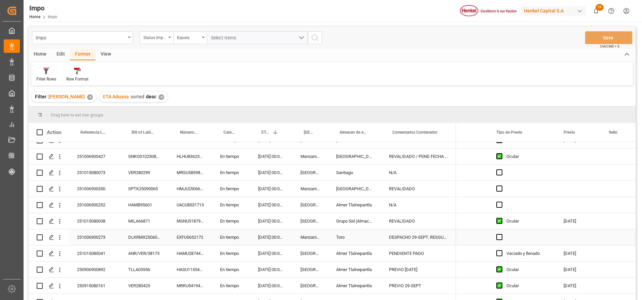
scroll to position [295, 0]
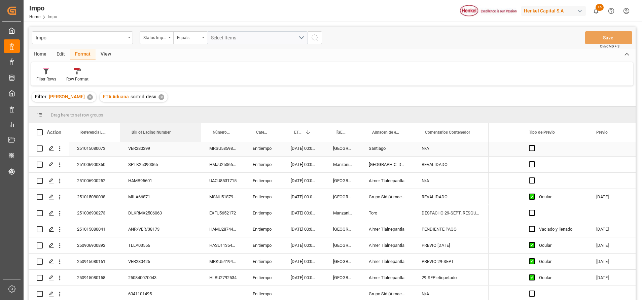
drag, startPoint x: 167, startPoint y: 130, endPoint x: 192, endPoint y: 208, distance: 82.1
click at [203, 146] on div "Action Referencia Leschaco Bill of Lading Number Número de Contenedor 1" at bounding box center [332, 213] width 607 height 181
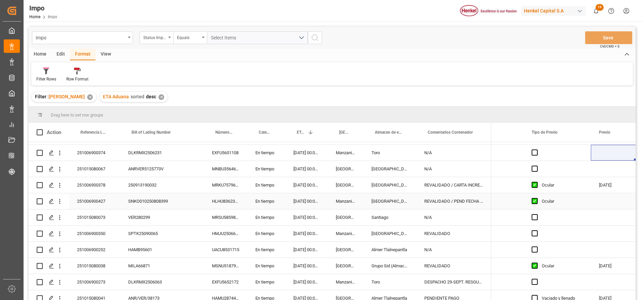
scroll to position [244, 0]
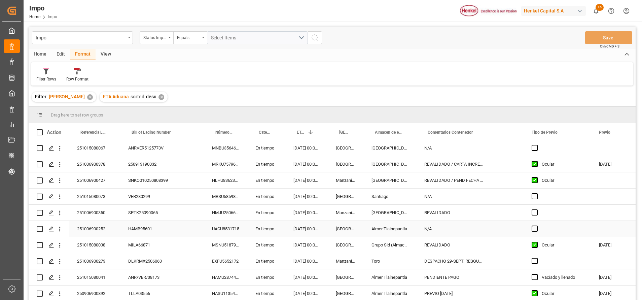
click at [176, 228] on div "HAMB95601" at bounding box center [162, 229] width 84 height 16
click at [459, 234] on input "N/A" at bounding box center [453, 232] width 64 height 13
type input "N"
type input "REVALIDADO"
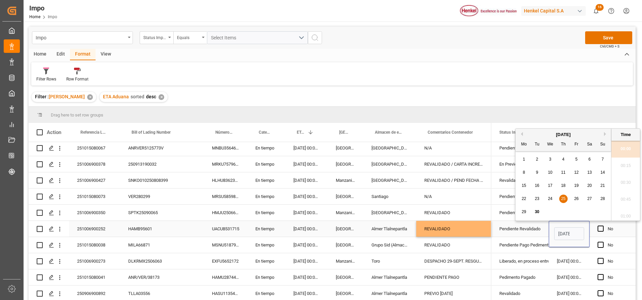
scroll to position [1095, 0]
click at [519, 231] on div "Pendiente Revalidado" at bounding box center [519, 228] width 41 height 15
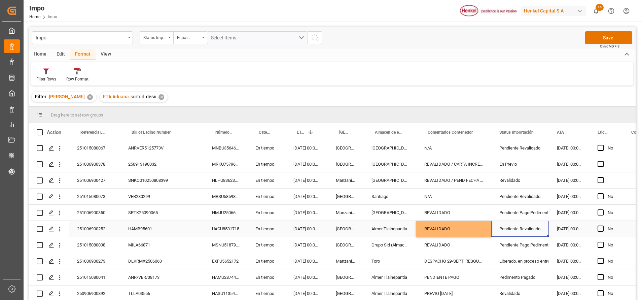
click at [540, 226] on div "Pendiente Revalidado" at bounding box center [519, 228] width 41 height 15
click at [536, 229] on div "Pendiente Revalidado" at bounding box center [519, 228] width 41 height 15
click at [536, 231] on icon "open menu" at bounding box center [536, 233] width 8 height 8
click at [512, 278] on div "Revalidado" at bounding box center [528, 275] width 63 height 24
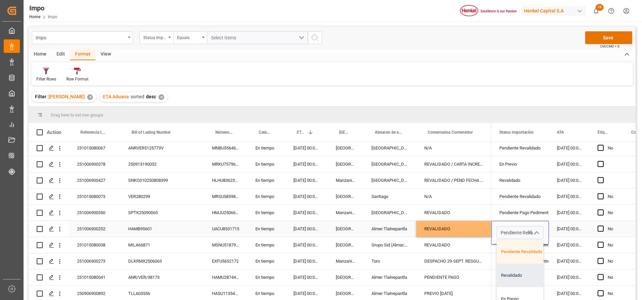
type input "Revalidado"
click at [481, 211] on div "REVALIDADO" at bounding box center [453, 212] width 75 height 16
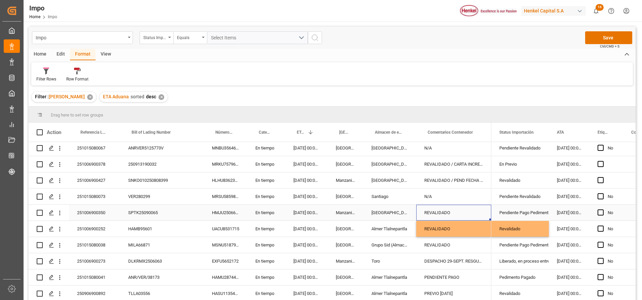
click at [562, 225] on div "[DATE] 00:00:00" at bounding box center [568, 229] width 41 height 16
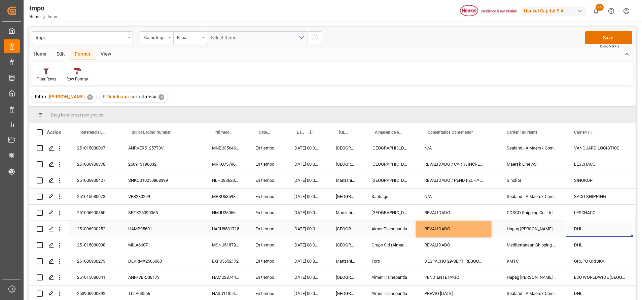
scroll to position [0, 589]
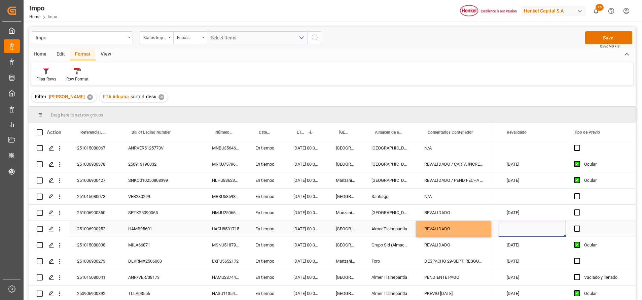
click at [528, 230] on div "Press SPACE to select this row." at bounding box center [531, 229] width 67 height 16
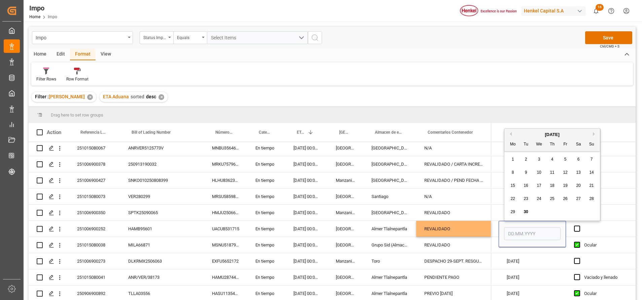
click at [526, 213] on span "30" at bounding box center [525, 211] width 4 height 5
type input "[DATE]"
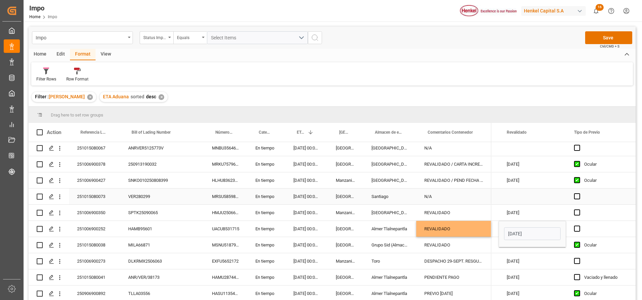
click at [536, 188] on div "Press SPACE to select this row." at bounding box center [531, 196] width 67 height 16
drag, startPoint x: 604, startPoint y: 25, endPoint x: 603, endPoint y: 30, distance: 5.1
click at [603, 26] on div "Impo Status Importación Equals Select Items Save Ctrl/CMD + S Home Edit Format …" at bounding box center [332, 211] width 617 height 378
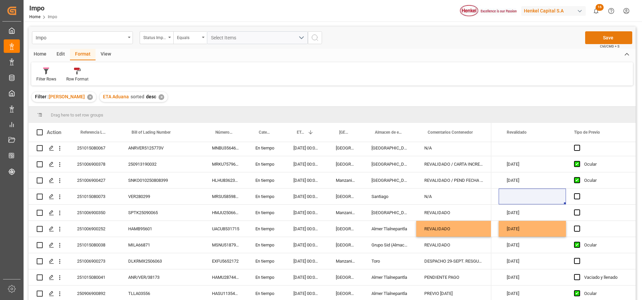
click at [605, 35] on button "Save" at bounding box center [608, 37] width 47 height 13
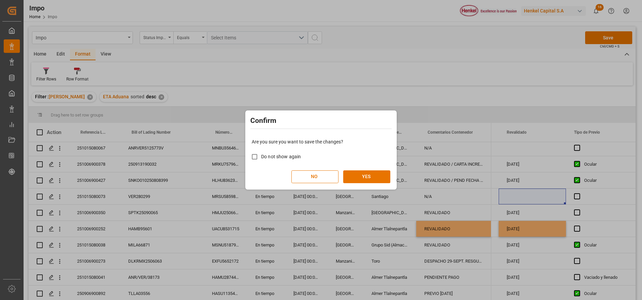
click at [345, 168] on div "Are you sure you want to save the changes? Do not show again NO YES" at bounding box center [321, 160] width 148 height 54
click at [362, 173] on button "YES" at bounding box center [366, 176] width 47 height 13
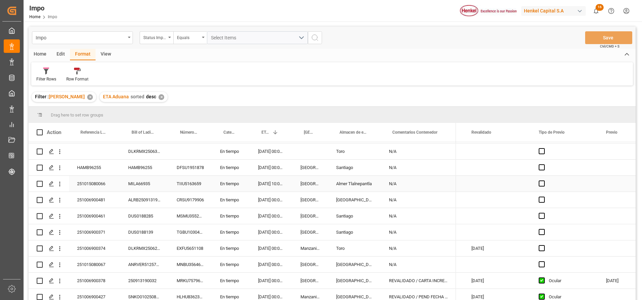
scroll to position [143, 0]
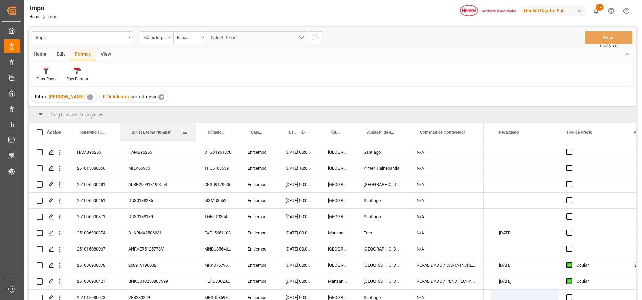
drag, startPoint x: 167, startPoint y: 133, endPoint x: 190, endPoint y: 141, distance: 24.0
click at [195, 138] on div at bounding box center [196, 132] width 3 height 19
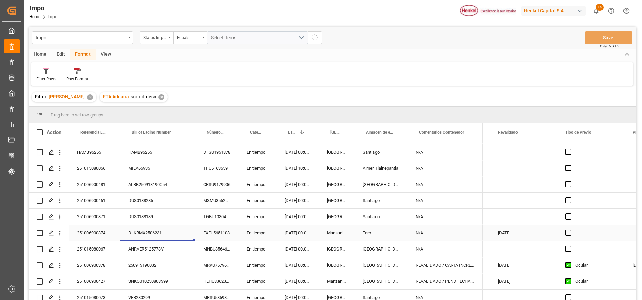
click at [168, 231] on div "DLKRMX2506231" at bounding box center [157, 233] width 75 height 16
click at [508, 232] on div "[DATE]" at bounding box center [523, 233] width 67 height 16
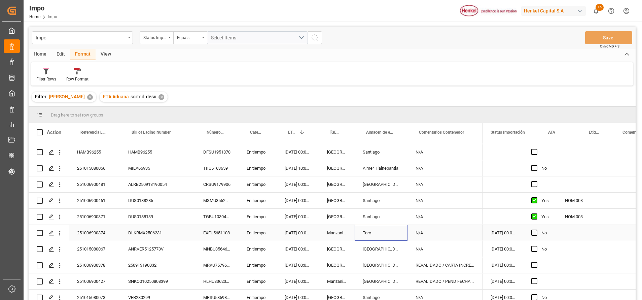
scroll to position [0, 0]
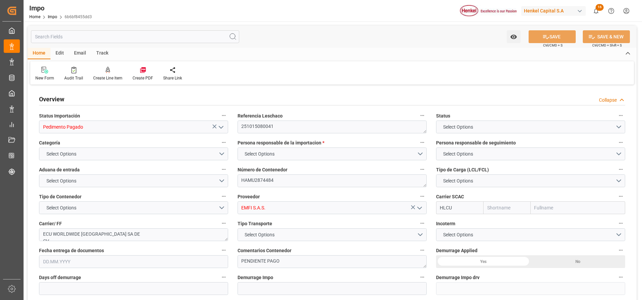
type input "Pedimento Pagado"
type textarea "251015080041"
type textarea "HAMU2874484"
type input "EMFI S.A.S."
type input "HLCU"
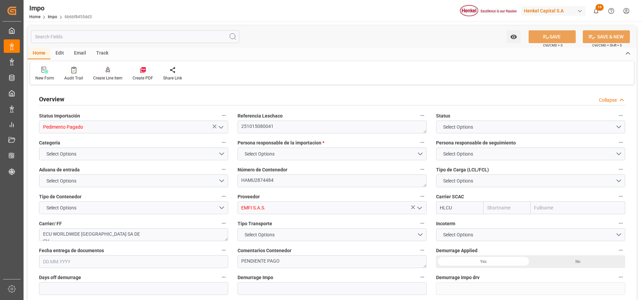
type textarea "ECU WORLDWIDE [GEOGRAPHIC_DATA] SA DE CV"
type textarea "PENDIENTE PAGO"
type input "AA"
type textarea "AA"
type input "Hapag Lloyd"
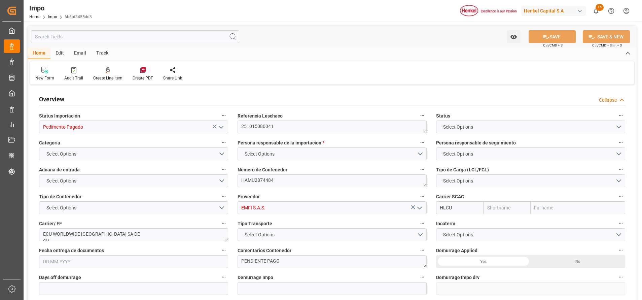
type input "Hapag [PERSON_NAME] Aktiengesellschaft"
type input "0"
type input "1"
type input "3597"
type input "5"
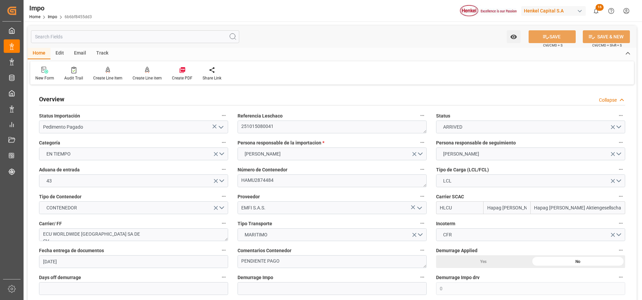
type input "10.09.2025"
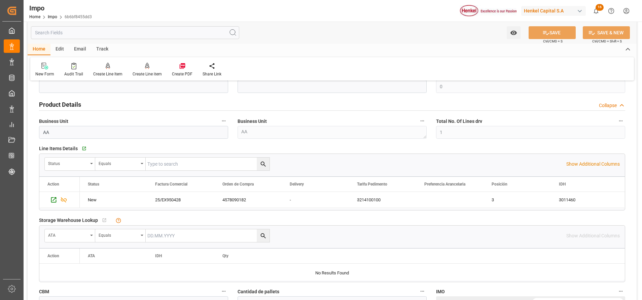
scroll to position [404, 0]
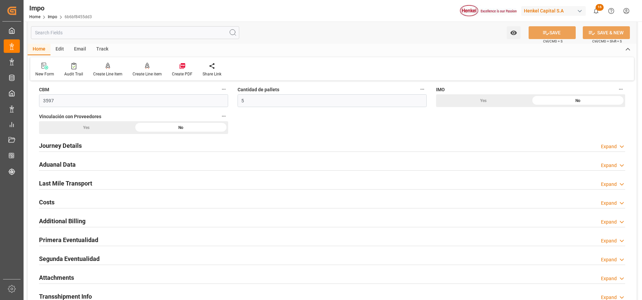
click at [57, 275] on h2 "Attachments" at bounding box center [56, 277] width 35 height 9
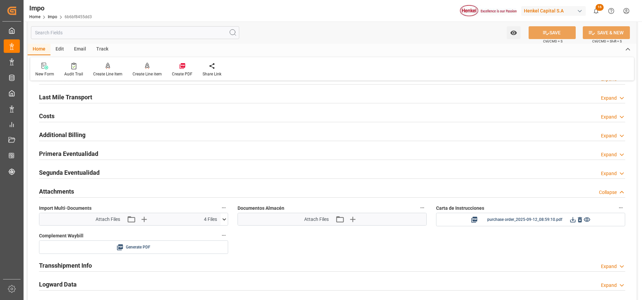
scroll to position [504, 0]
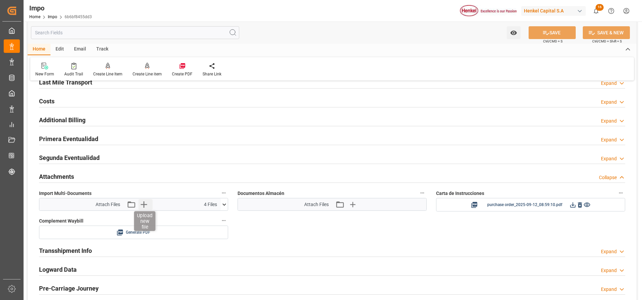
click at [144, 202] on icon "button" at bounding box center [143, 204] width 11 height 11
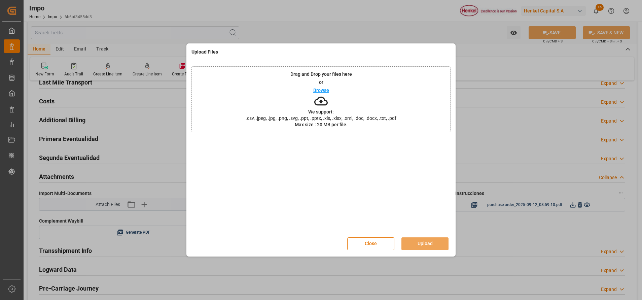
click at [325, 97] on icon at bounding box center [320, 100] width 13 height 13
click at [409, 238] on button "Upload" at bounding box center [424, 243] width 47 height 13
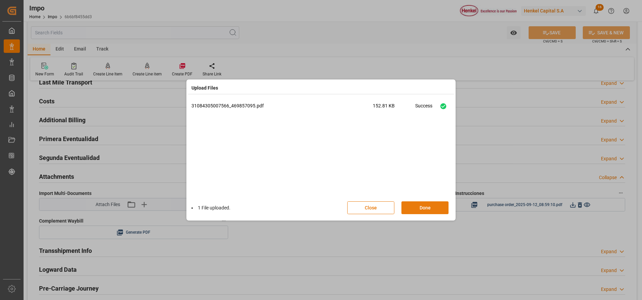
click at [420, 210] on button "Done" at bounding box center [424, 207] width 47 height 13
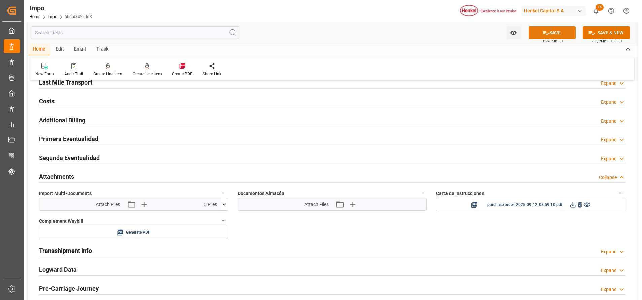
click at [548, 35] on button "SAVE" at bounding box center [551, 32] width 47 height 13
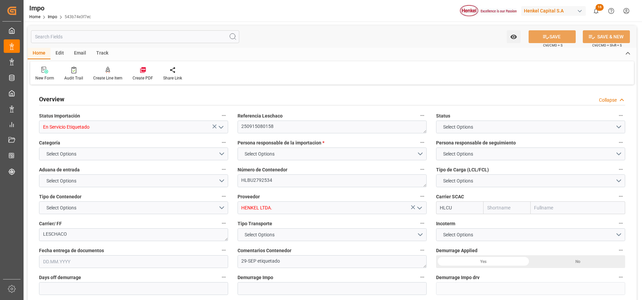
type input "Hapag [PERSON_NAME]"
type input "Hapag [PERSON_NAME] Aktiengesellschaft"
type input "0"
type input "2"
type input "12.552"
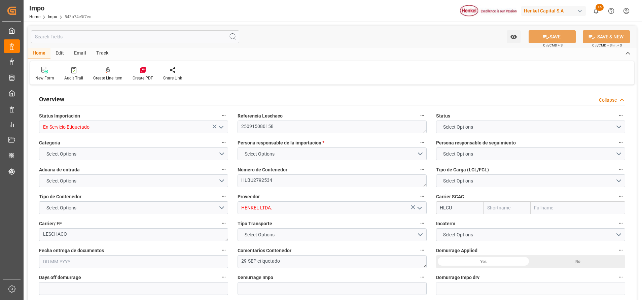
type input "9"
type input "10.09.2025"
